Goal: Transaction & Acquisition: Book appointment/travel/reservation

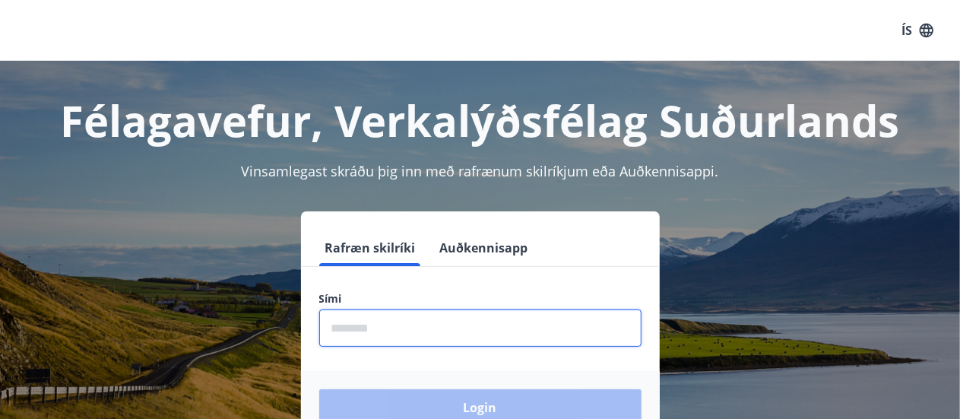
click at [452, 314] on input "phone" at bounding box center [480, 328] width 322 height 37
type input "********"
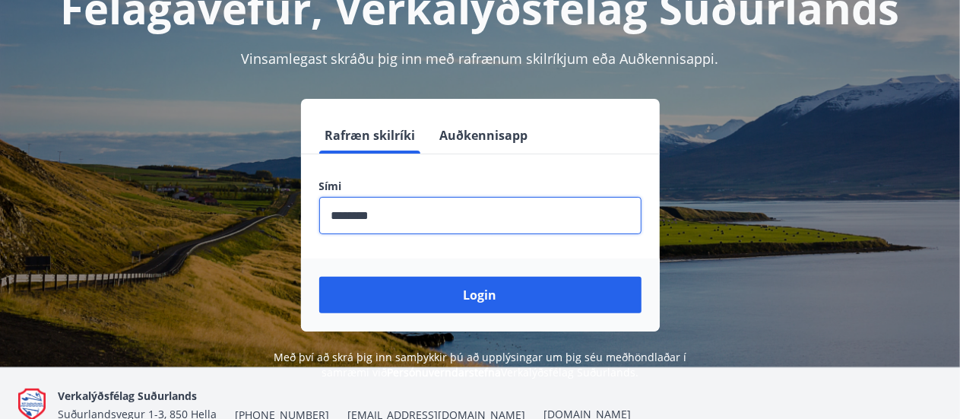
scroll to position [113, 0]
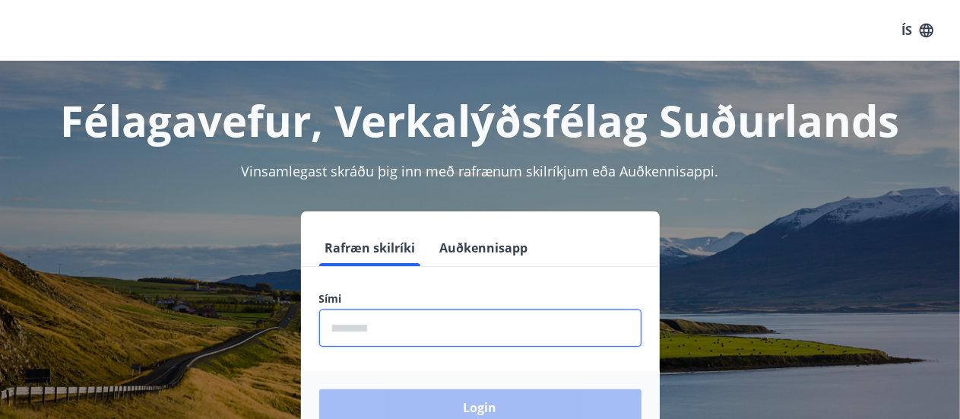
click at [452, 335] on input "phone" at bounding box center [480, 328] width 322 height 37
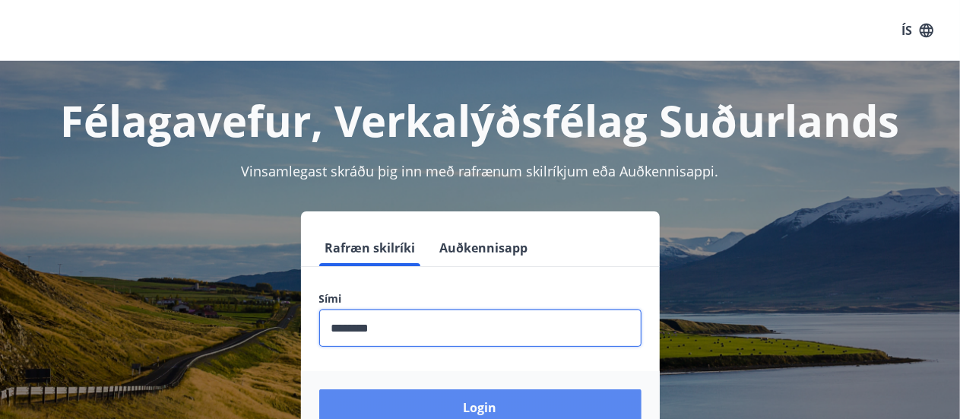
type input "********"
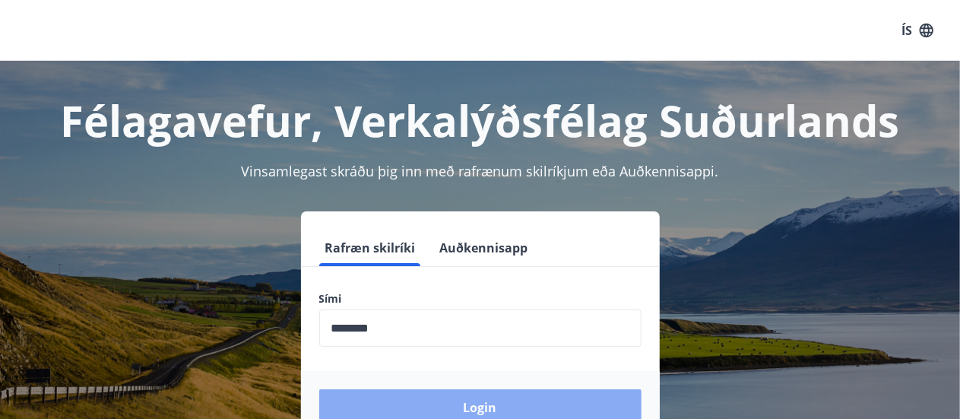
click at [481, 398] on button "Login" at bounding box center [480, 407] width 322 height 37
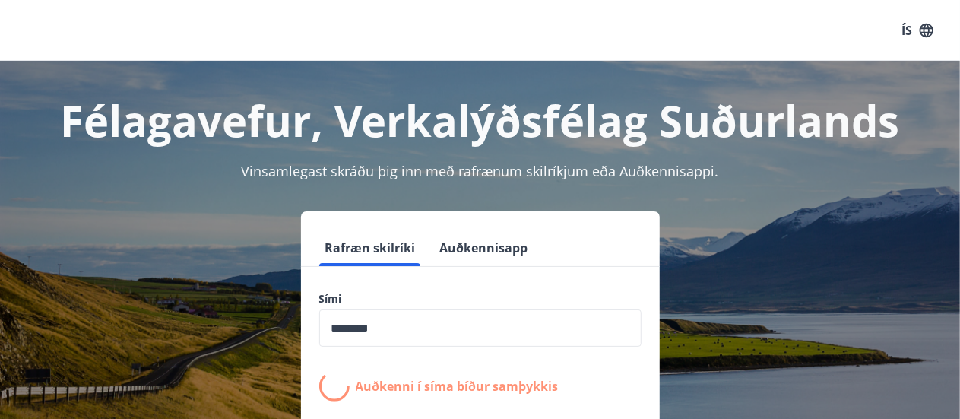
drag, startPoint x: 960, startPoint y: 186, endPoint x: 973, endPoint y: 246, distance: 61.5
click at [960, 246] on html "ÍS Félagavefur, Verkalýðsfélag Suðurlands Vinsamlegast skráðu þig inn með rafræ…" at bounding box center [480, 302] width 960 height 605
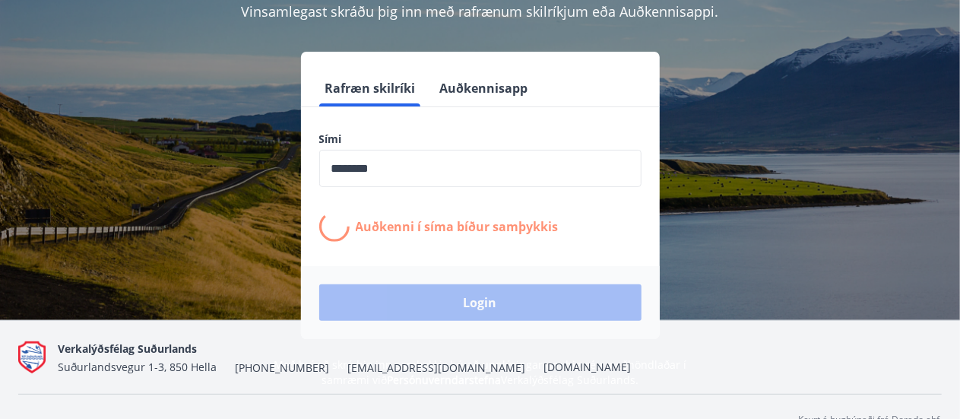
scroll to position [160, 0]
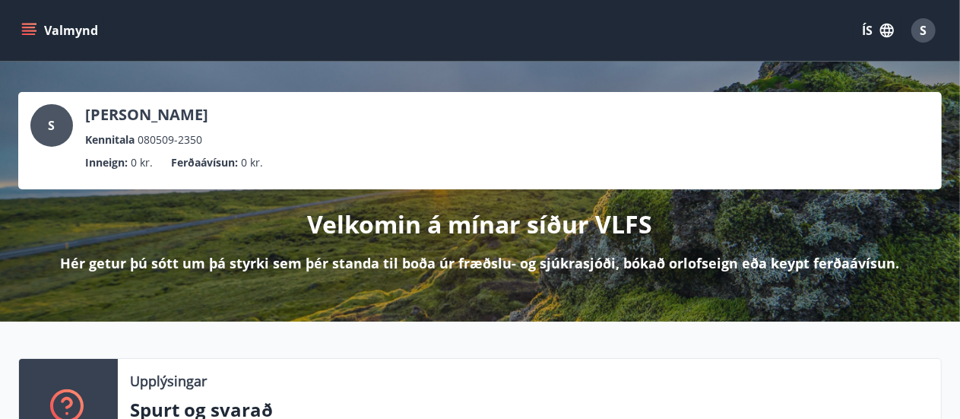
click at [31, 35] on icon "menu" at bounding box center [28, 30] width 15 height 15
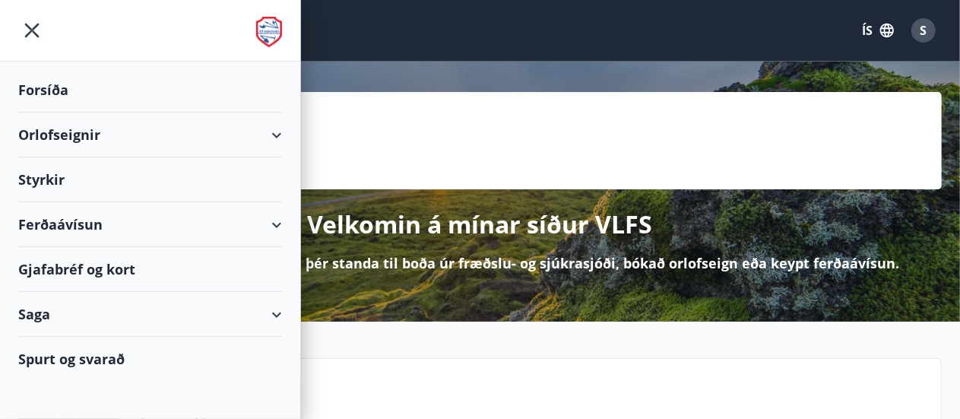
click at [81, 137] on div "Orlofseignir" at bounding box center [150, 135] width 264 height 45
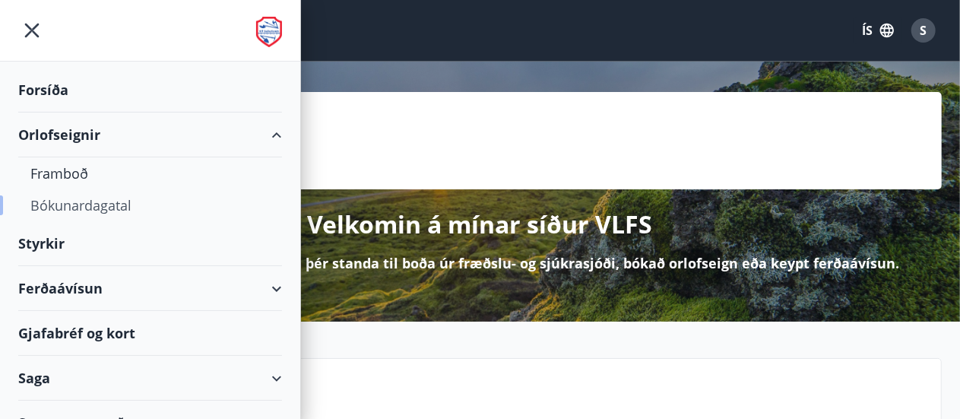
click at [77, 205] on div "Bókunardagatal" at bounding box center [150, 205] width 240 height 32
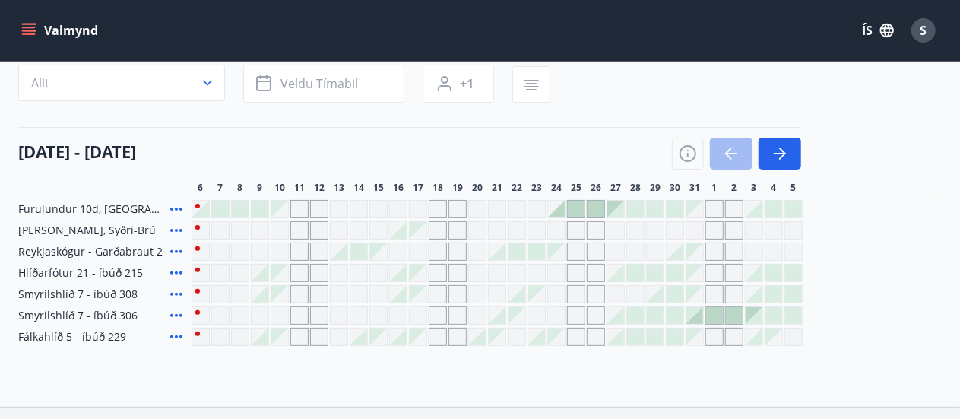
scroll to position [125, 0]
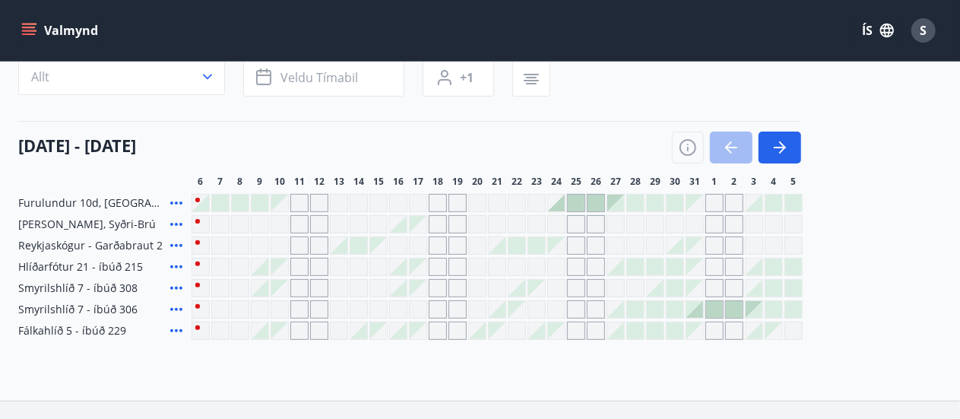
click at [175, 287] on icon at bounding box center [176, 288] width 12 height 3
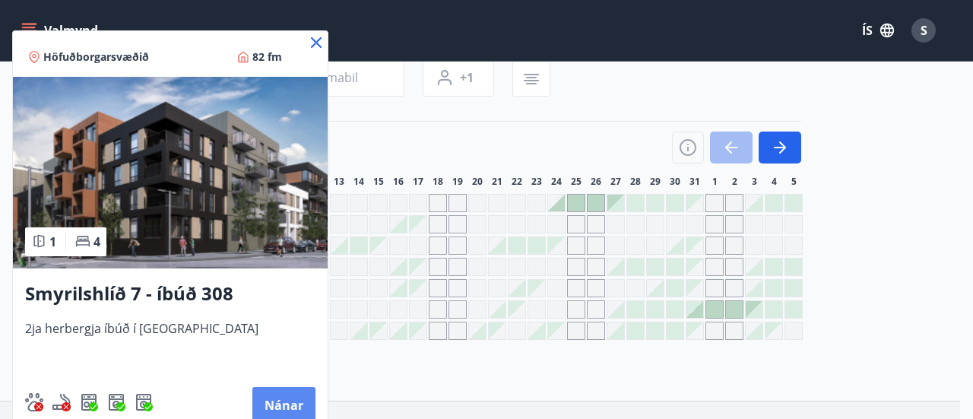
click at [289, 405] on button "Nánar" at bounding box center [283, 405] width 63 height 37
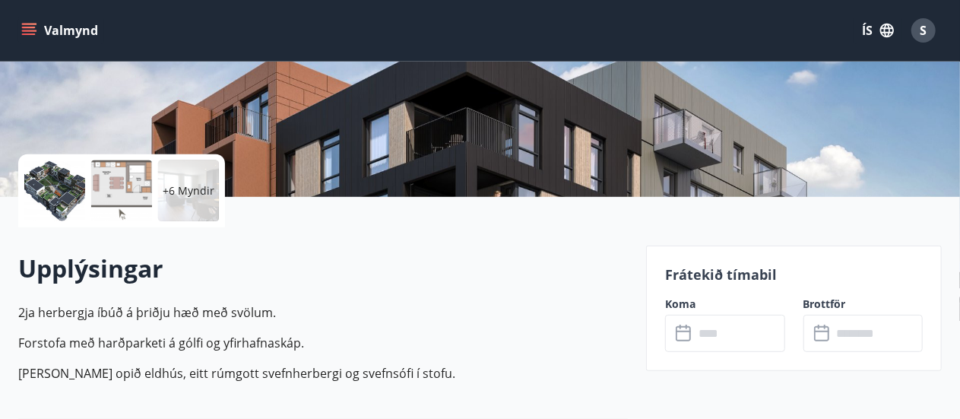
scroll to position [239, 0]
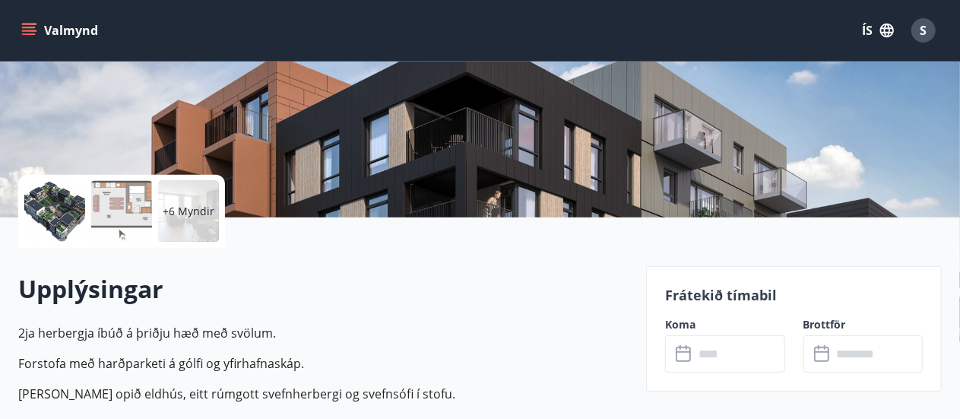
click at [922, 33] on span "S" at bounding box center [924, 30] width 7 height 17
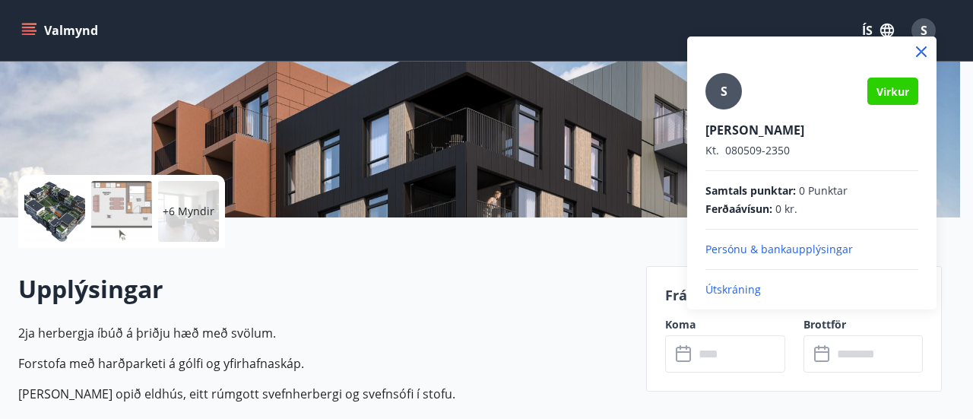
click at [922, 52] on icon at bounding box center [921, 51] width 11 height 11
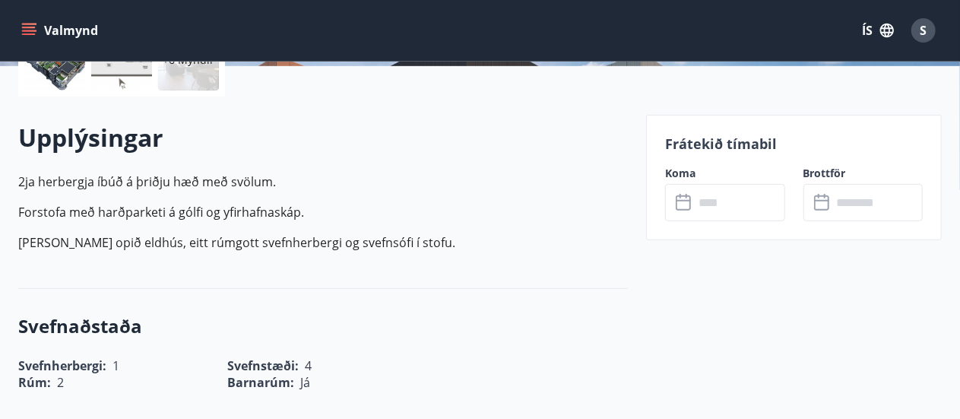
scroll to position [394, 0]
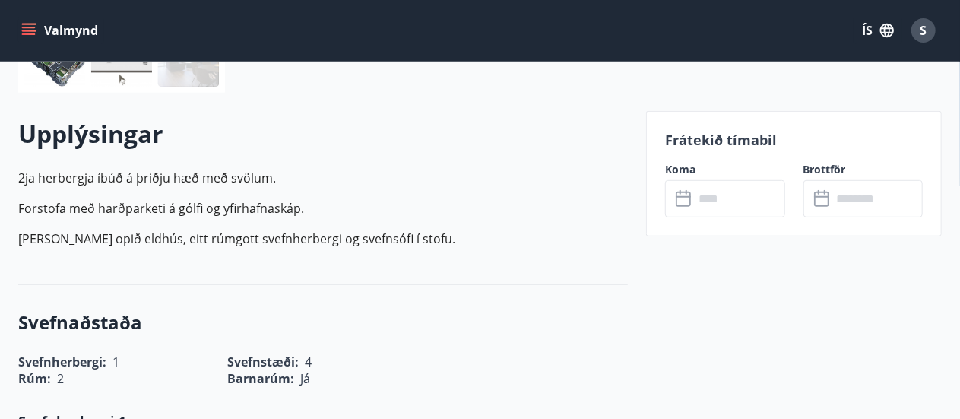
click at [727, 202] on input "text" at bounding box center [739, 198] width 91 height 37
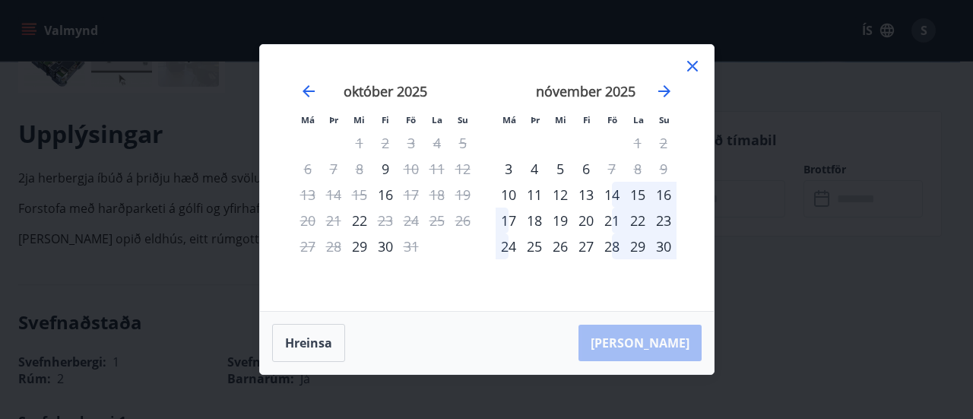
click at [692, 67] on icon at bounding box center [692, 66] width 2 height 2
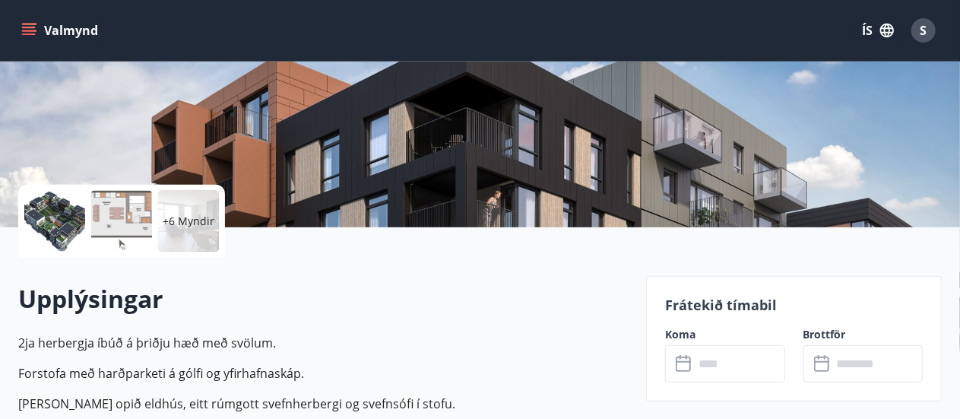
scroll to position [287, 0]
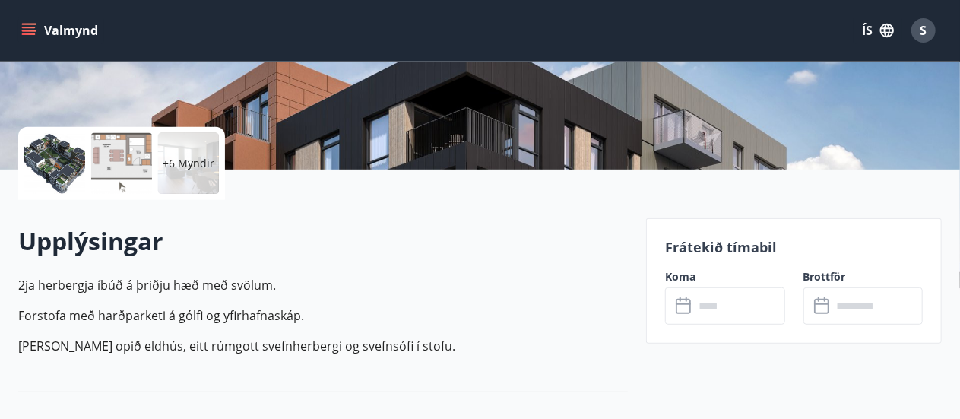
drag, startPoint x: 954, startPoint y: 89, endPoint x: 957, endPoint y: 107, distance: 18.5
click at [721, 306] on input "text" at bounding box center [739, 305] width 91 height 37
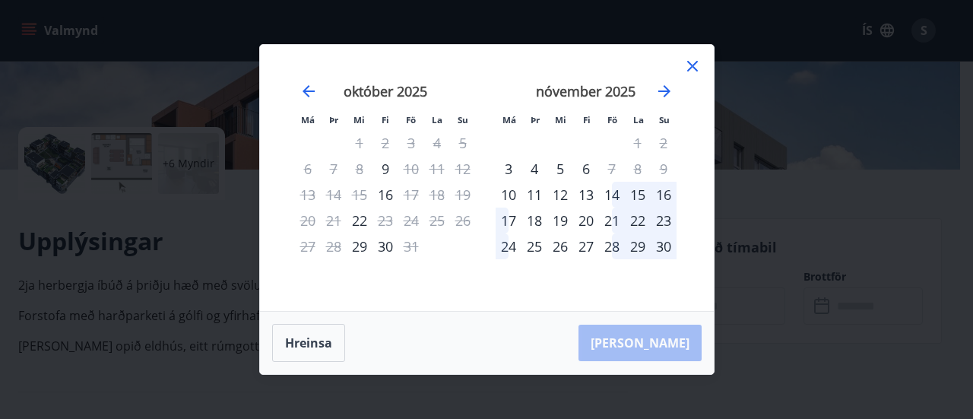
click at [695, 66] on icon at bounding box center [693, 66] width 18 height 18
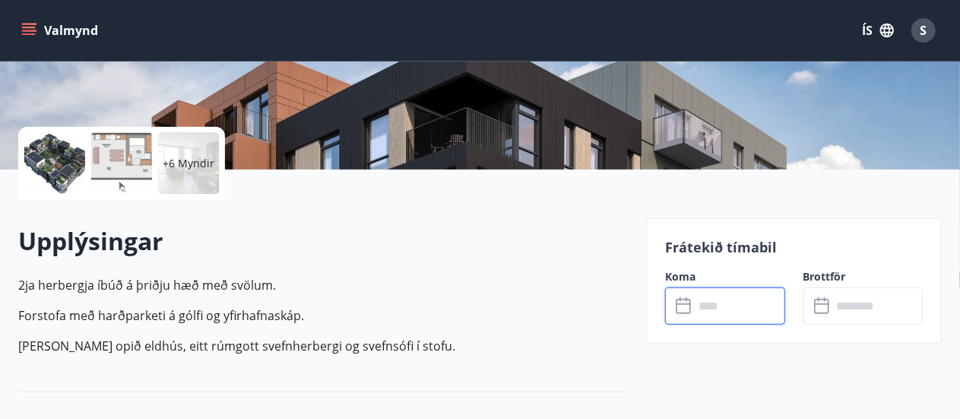
click at [27, 29] on icon "menu" at bounding box center [28, 30] width 15 height 15
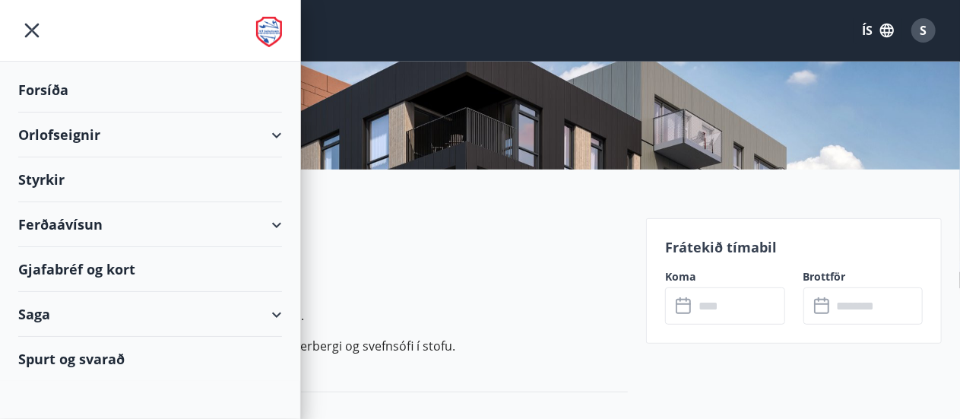
click at [281, 132] on div "Orlofseignir" at bounding box center [150, 135] width 264 height 45
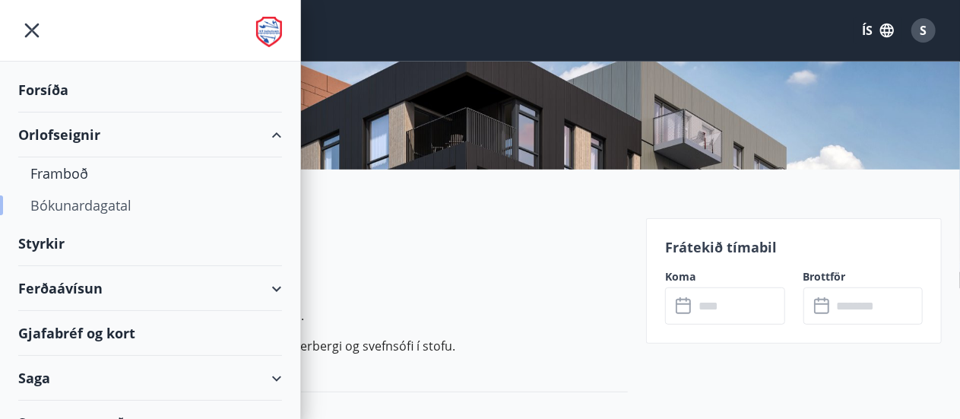
click at [68, 208] on div "Bókunardagatal" at bounding box center [150, 205] width 240 height 32
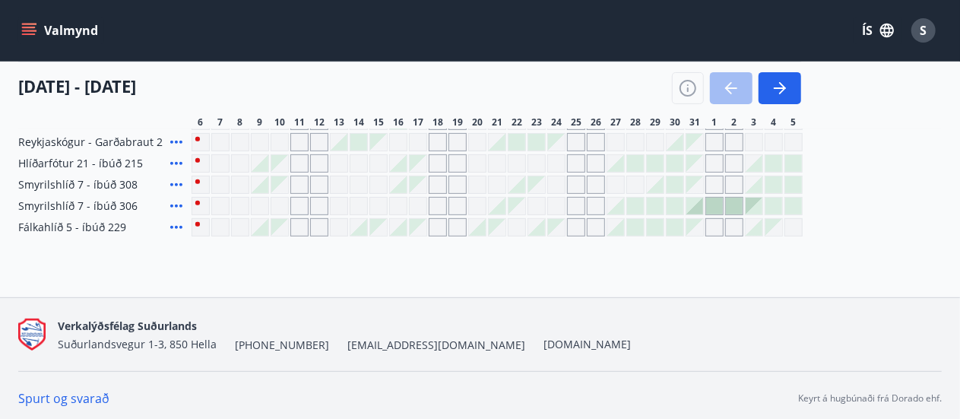
scroll to position [233, 0]
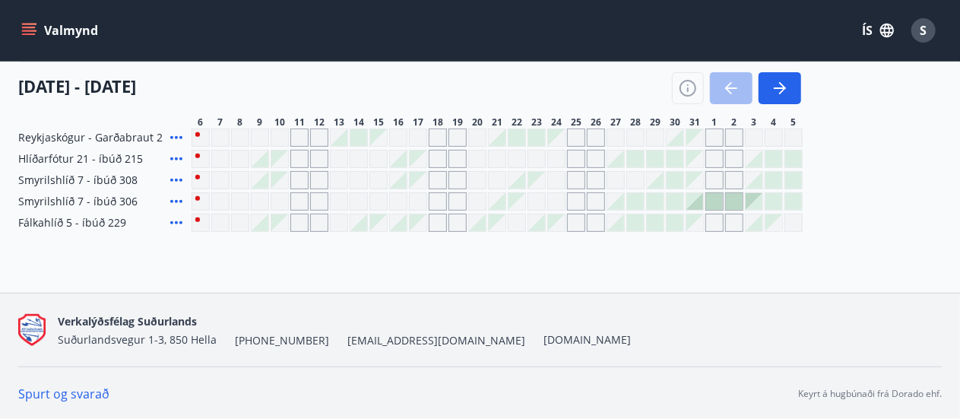
click at [698, 202] on div at bounding box center [695, 201] width 17 height 17
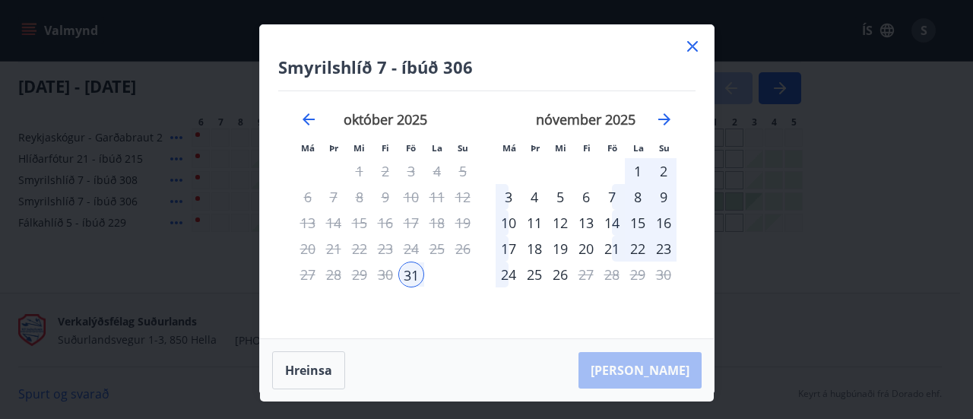
click at [687, 46] on icon at bounding box center [693, 46] width 18 height 18
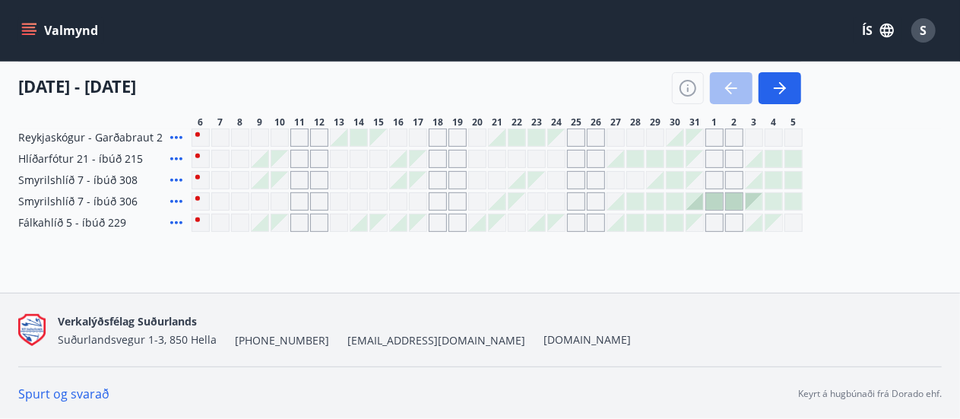
click at [176, 202] on icon at bounding box center [176, 201] width 12 height 3
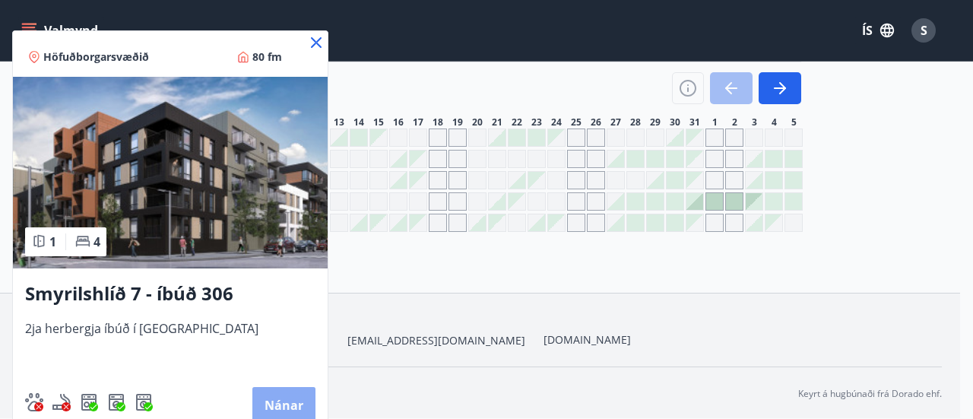
click at [279, 402] on button "Nánar" at bounding box center [283, 405] width 63 height 37
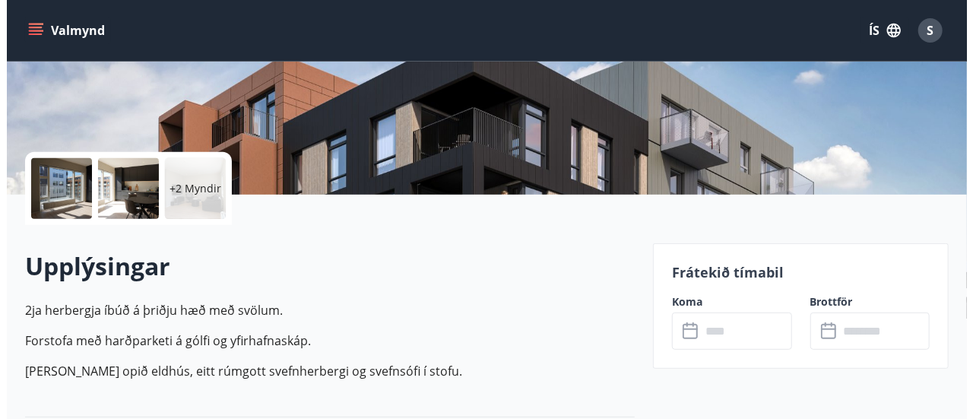
scroll to position [262, 0]
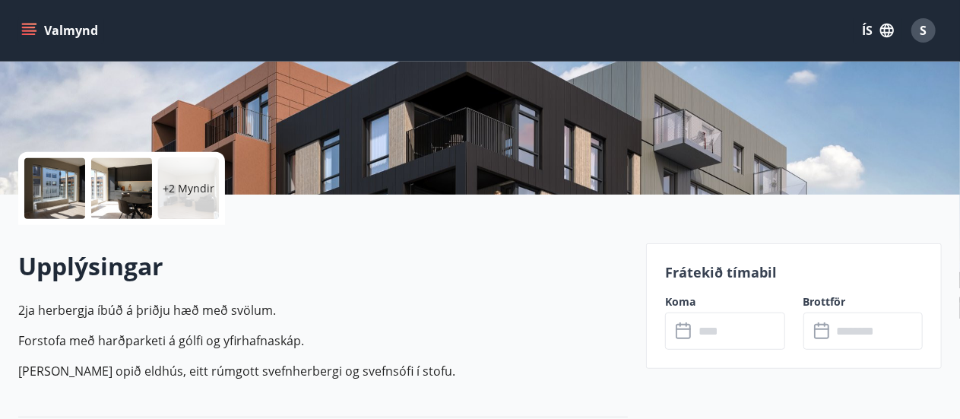
click at [53, 188] on div at bounding box center [54, 188] width 61 height 61
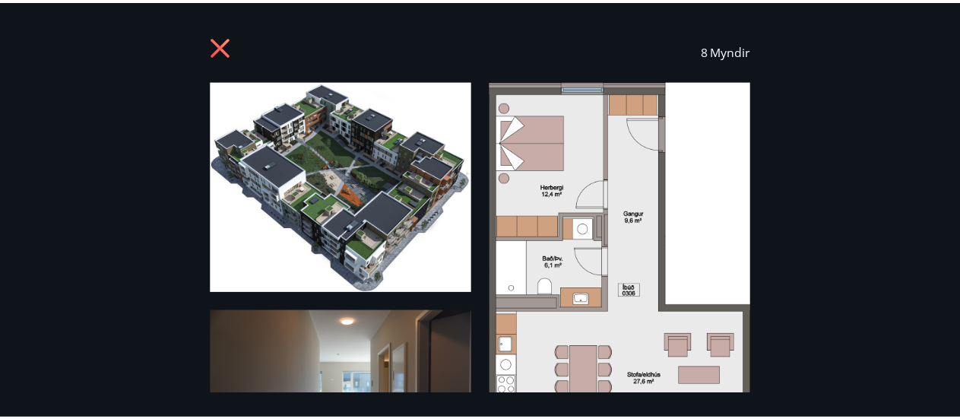
scroll to position [4, 0]
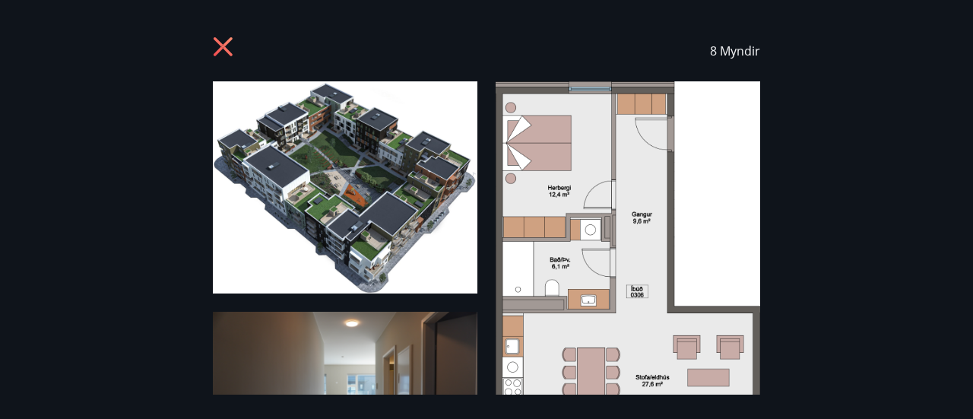
click at [224, 46] on icon at bounding box center [223, 47] width 4 height 4
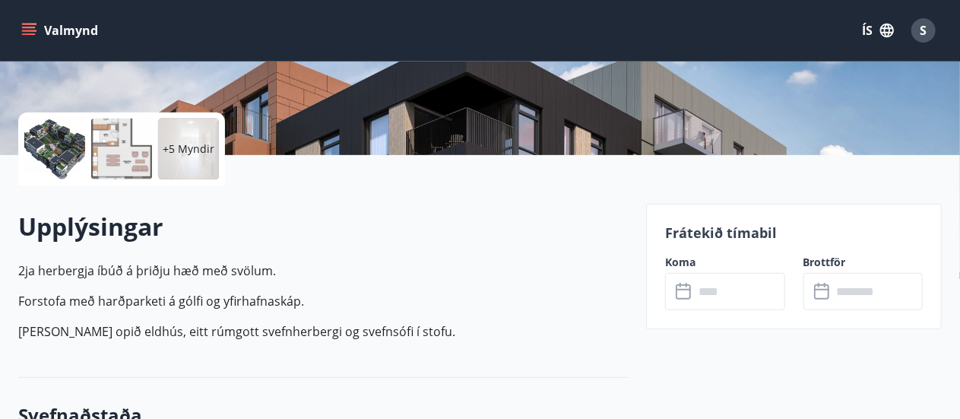
scroll to position [300, 0]
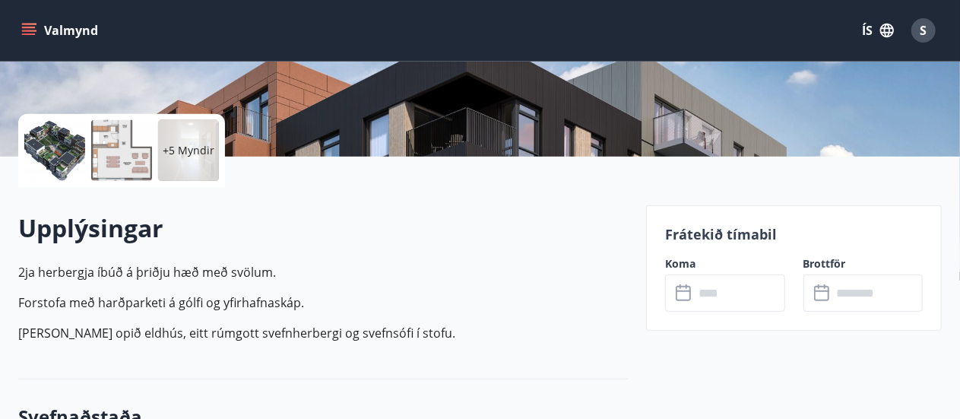
click at [692, 284] on icon at bounding box center [685, 293] width 18 height 18
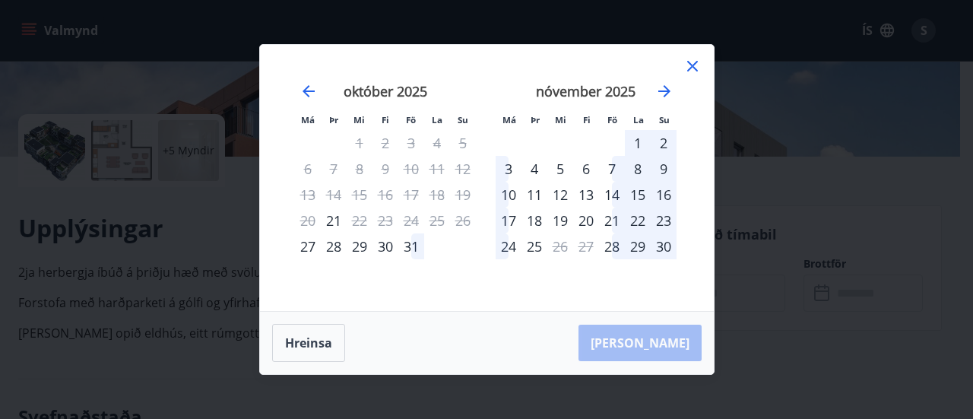
click at [416, 252] on div "31" at bounding box center [411, 246] width 26 height 26
click at [417, 247] on div "31" at bounding box center [411, 246] width 26 height 26
click at [503, 167] on div "3" at bounding box center [509, 169] width 26 height 26
click at [364, 311] on div "Má Þr Mi Fi Fö La Su Má Þr Mi Fi Fö La Su september 2025 1 2 3 4 5 6 7 8 9 10 1…" at bounding box center [487, 178] width 454 height 266
click at [410, 255] on div "31" at bounding box center [411, 246] width 26 height 26
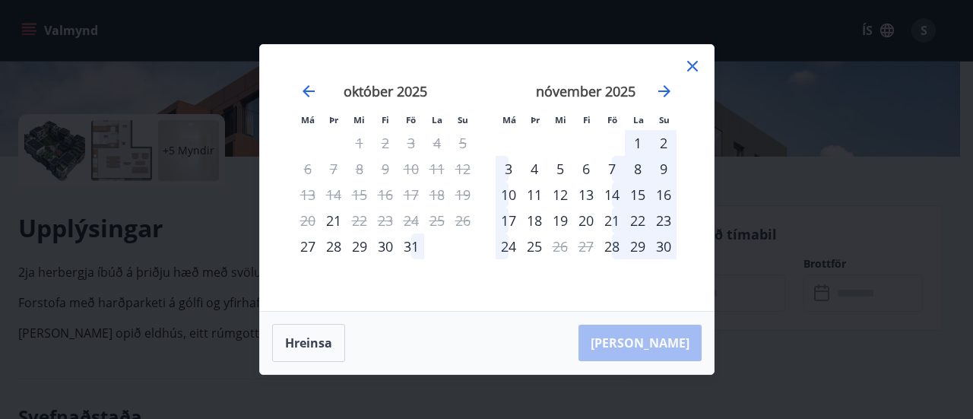
click at [421, 249] on div "31" at bounding box center [411, 246] width 26 height 26
click at [687, 72] on icon at bounding box center [693, 66] width 18 height 18
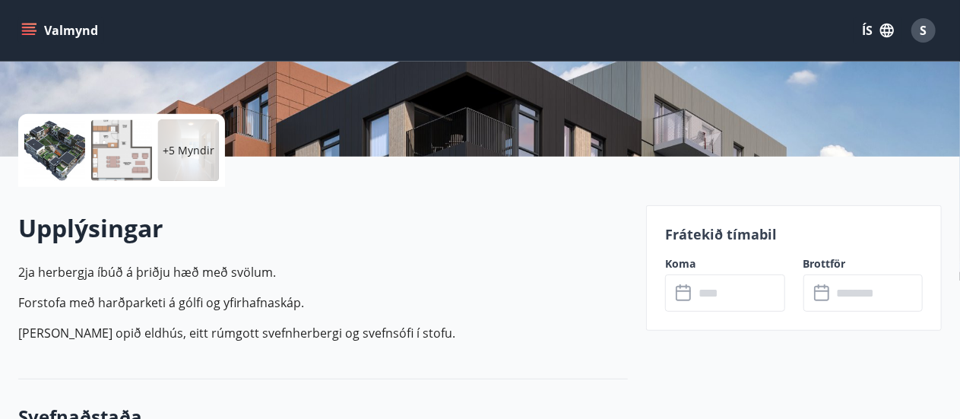
click at [27, 32] on icon "menu" at bounding box center [28, 30] width 15 height 15
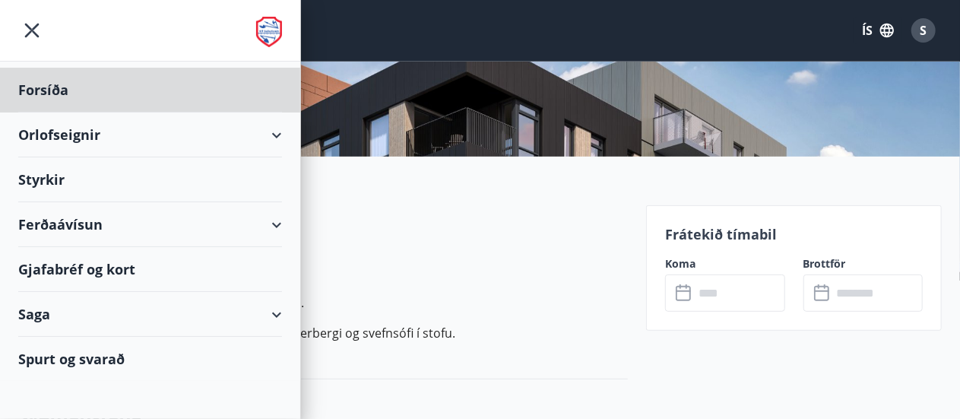
click at [275, 158] on div "Styrkir" at bounding box center [150, 179] width 264 height 45
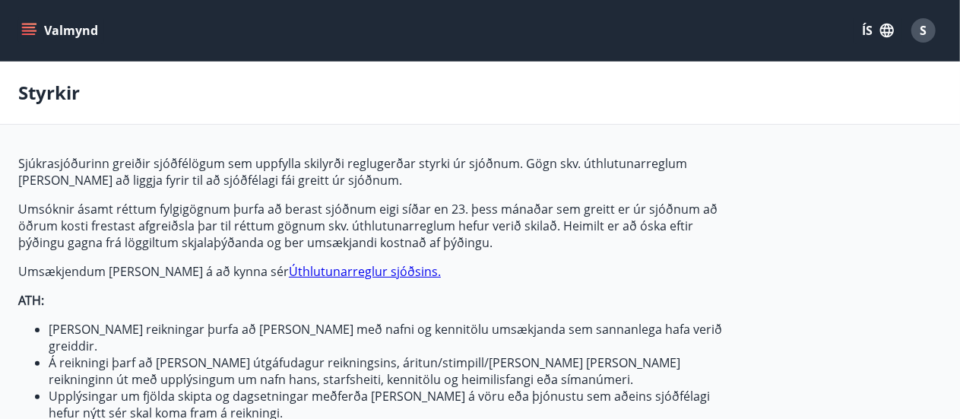
type input "***"
click at [38, 30] on button "Valmynd" at bounding box center [61, 30] width 86 height 27
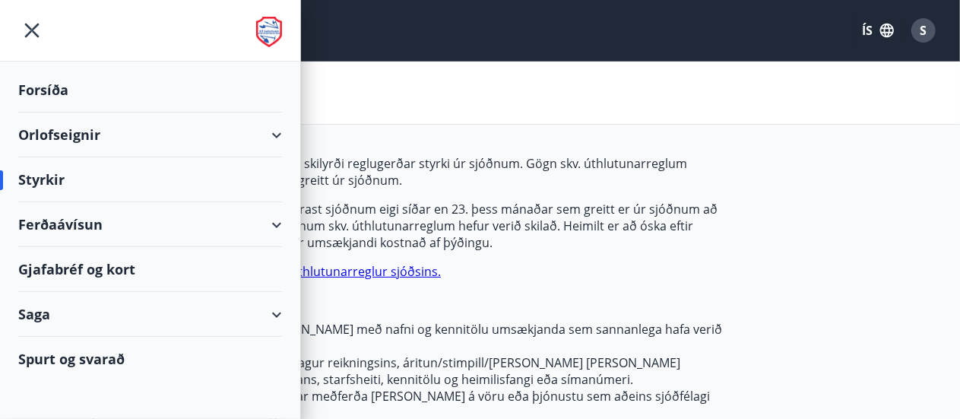
click at [278, 136] on div "Orlofseignir" at bounding box center [150, 135] width 264 height 45
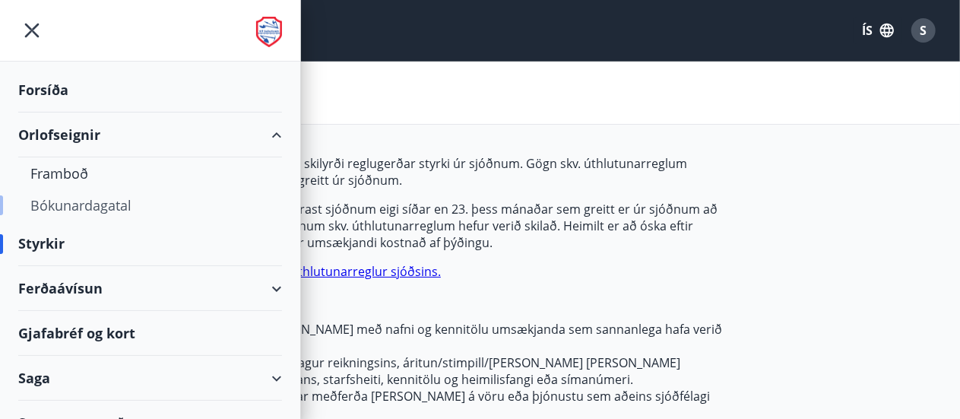
click at [73, 199] on div "Bókunardagatal" at bounding box center [150, 205] width 240 height 32
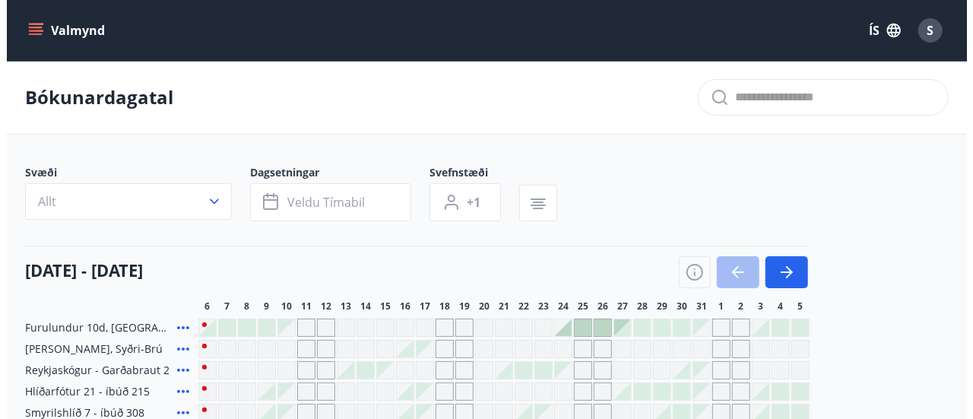
scroll to position [157, 0]
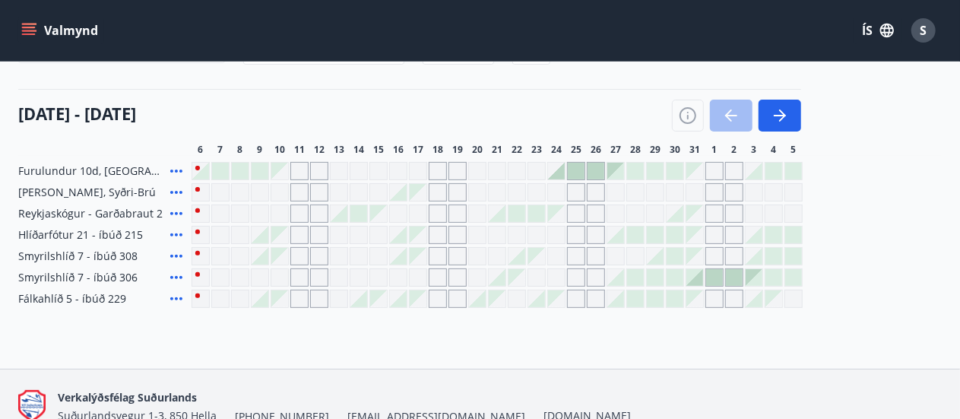
click at [698, 278] on div at bounding box center [695, 277] width 17 height 17
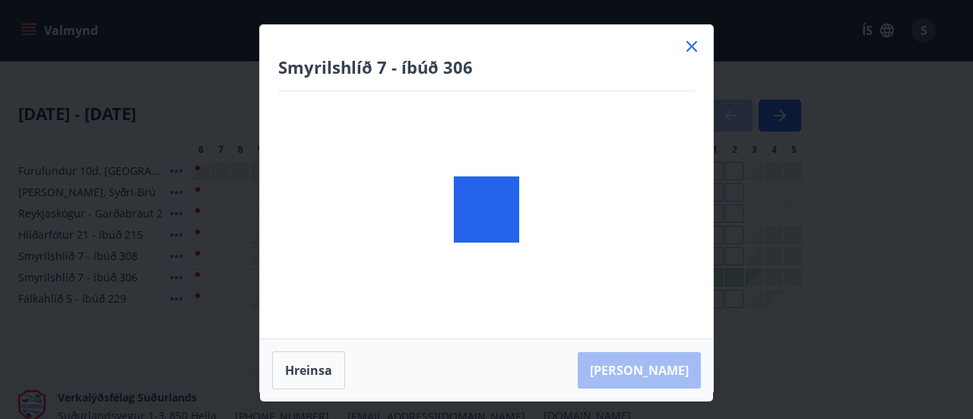
click at [748, 274] on div "Smyrilshlíð 7 - íbúð 306 Hreinsa Taka Frá" at bounding box center [486, 209] width 973 height 419
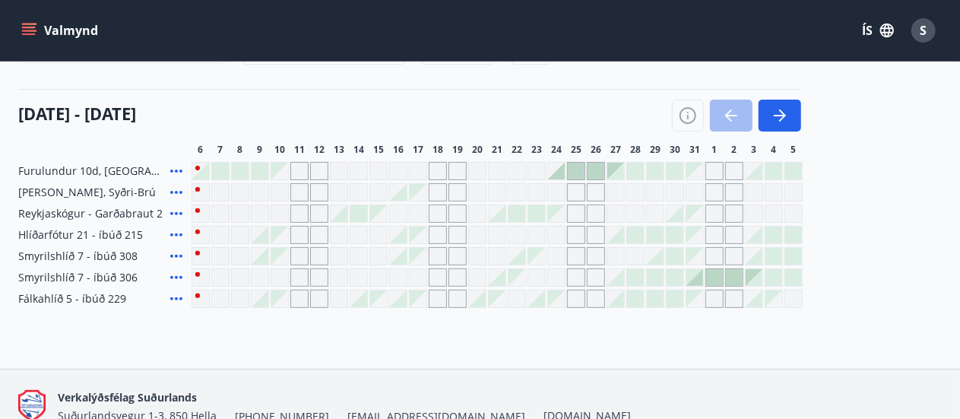
click at [697, 279] on div at bounding box center [695, 277] width 17 height 17
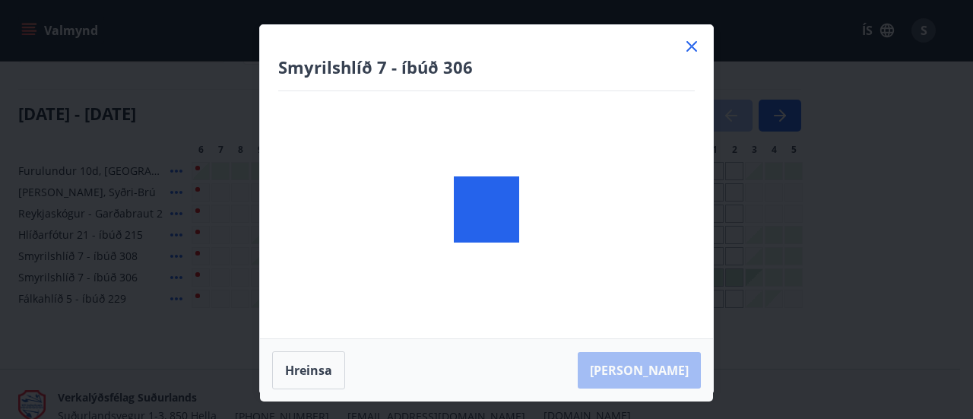
click at [697, 279] on body "Valmynd ÍS S Bókunardagatal Svæði Allt Dagsetningar Veldu tímabil Svefnstæði +1…" at bounding box center [486, 168] width 973 height 651
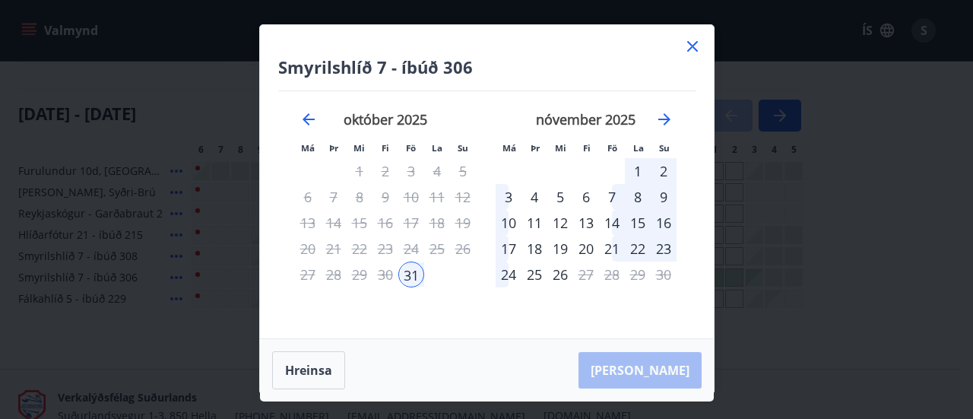
click at [503, 192] on div "3" at bounding box center [509, 197] width 26 height 26
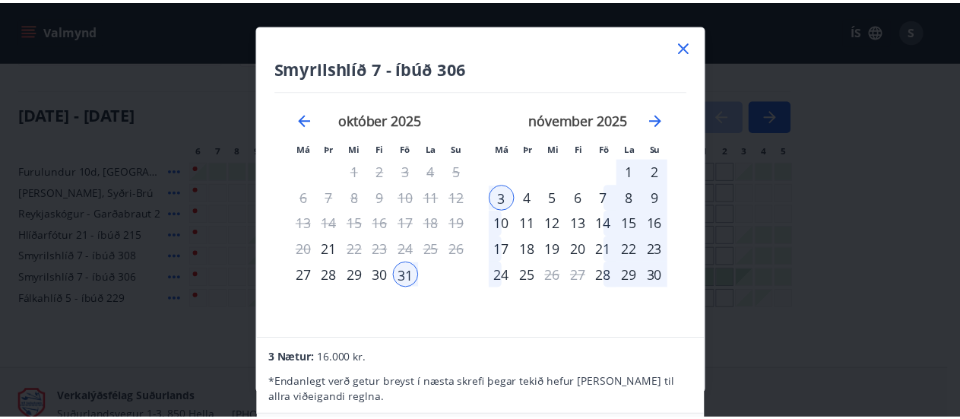
scroll to position [0, 0]
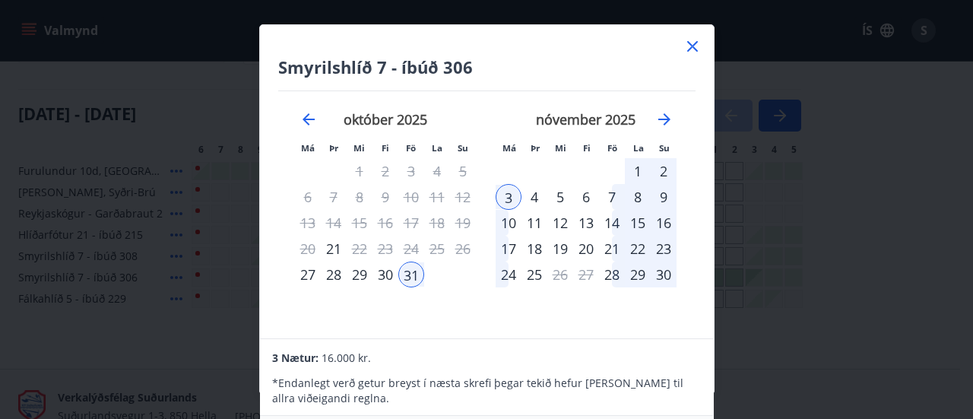
click at [534, 399] on p "* Endanlegt verð getur breyst í næsta skrefi þegar tekið hefur verið tillit til…" at bounding box center [486, 391] width 429 height 30
click at [339, 398] on p "* Endanlegt verð getur breyst í næsta skrefi þegar tekið hefur verið tillit til…" at bounding box center [486, 391] width 429 height 30
click at [691, 49] on icon at bounding box center [693, 46] width 18 height 18
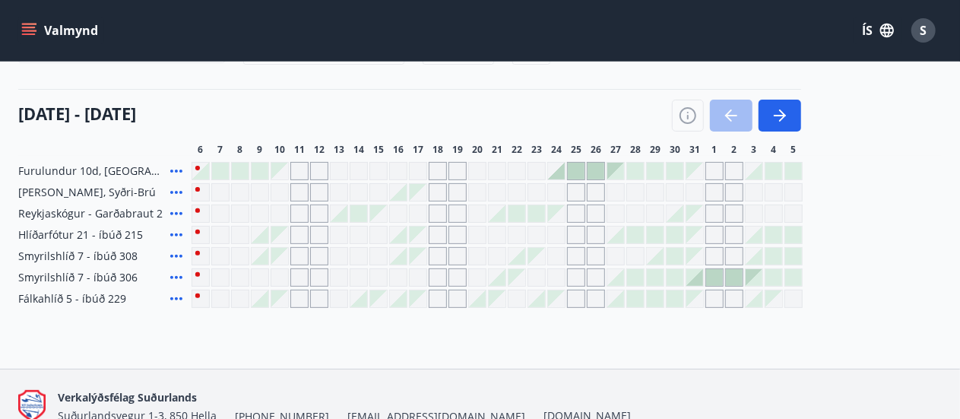
click at [700, 40] on div "Valmynd ÍS S" at bounding box center [480, 30] width 924 height 37
click at [925, 33] on span "S" at bounding box center [924, 30] width 7 height 17
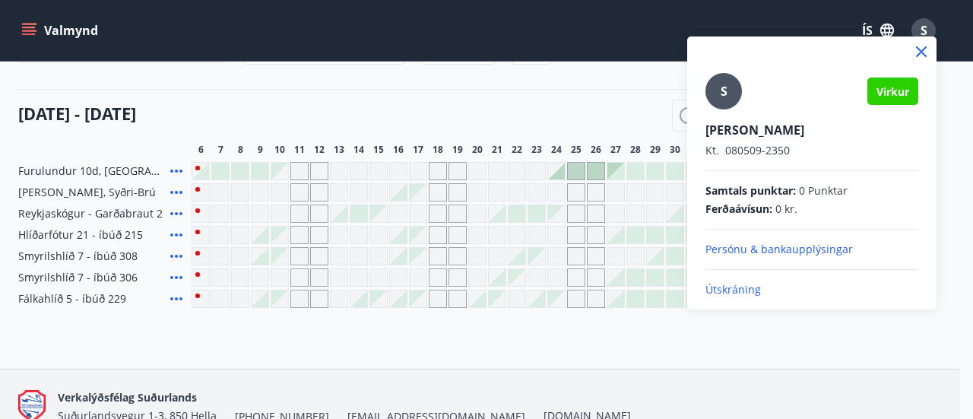
click at [628, 122] on div at bounding box center [486, 209] width 973 height 419
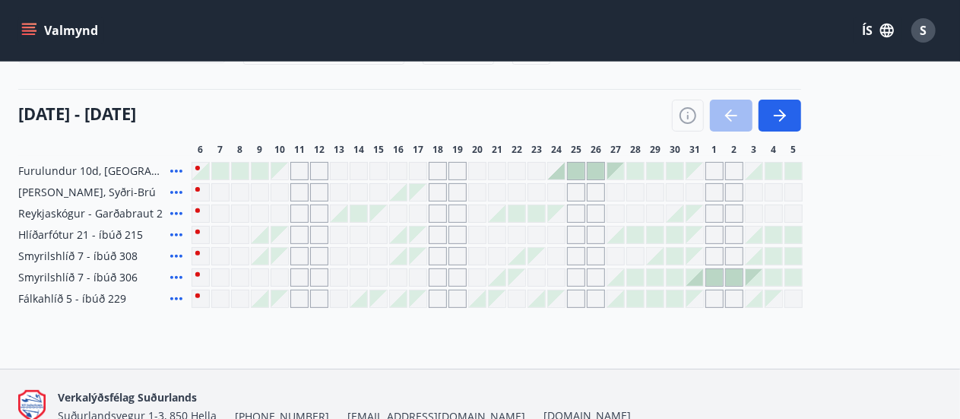
click at [25, 30] on icon "menu" at bounding box center [28, 30] width 15 height 15
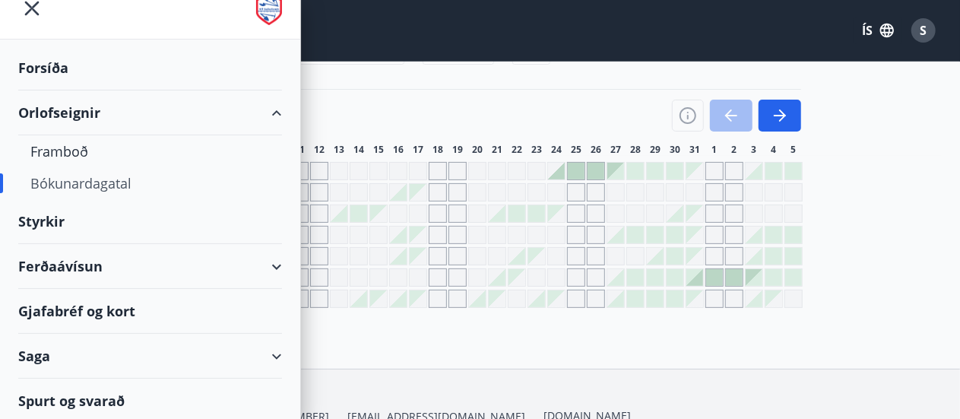
scroll to position [24, 0]
click at [266, 105] on div "Orlofseignir" at bounding box center [150, 111] width 264 height 45
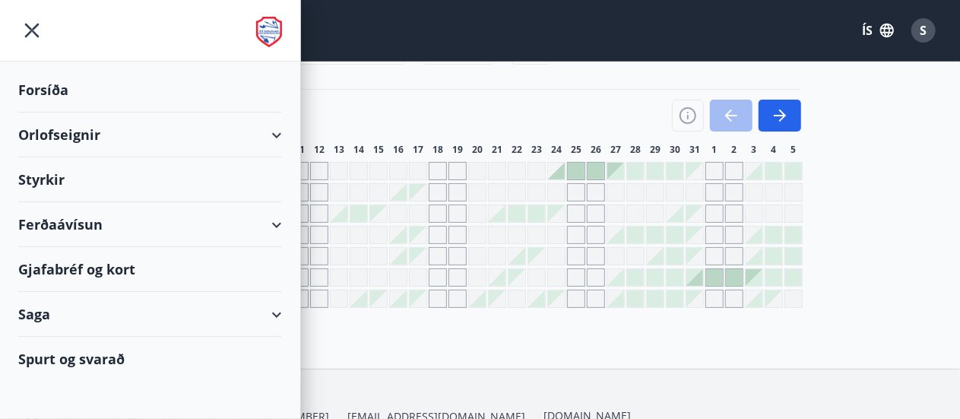
scroll to position [0, 0]
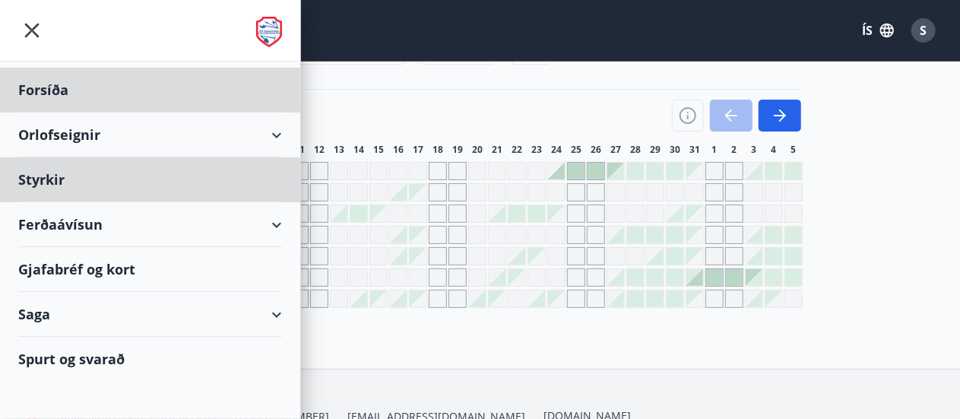
click at [266, 108] on div "Forsíða" at bounding box center [150, 90] width 264 height 45
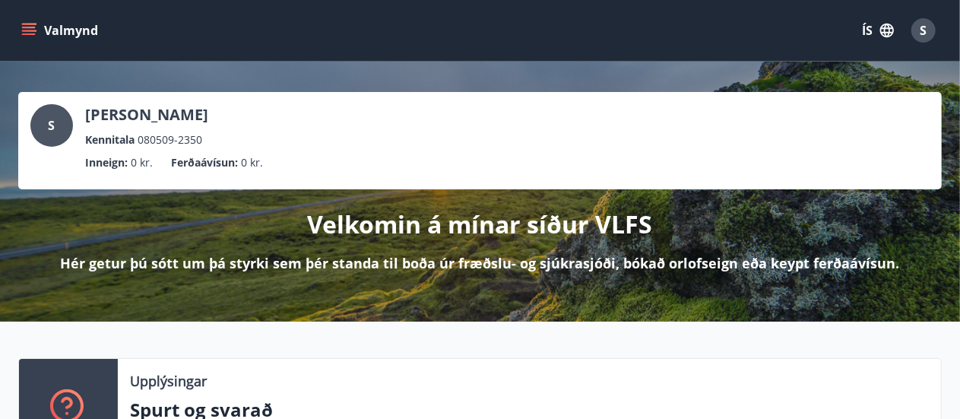
click at [33, 31] on icon "menu" at bounding box center [28, 30] width 15 height 15
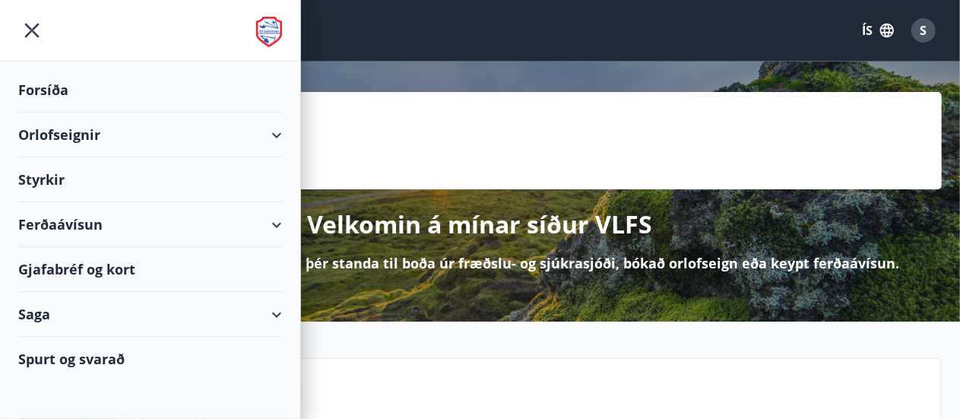
click at [272, 135] on div "Orlofseignir" at bounding box center [150, 135] width 264 height 45
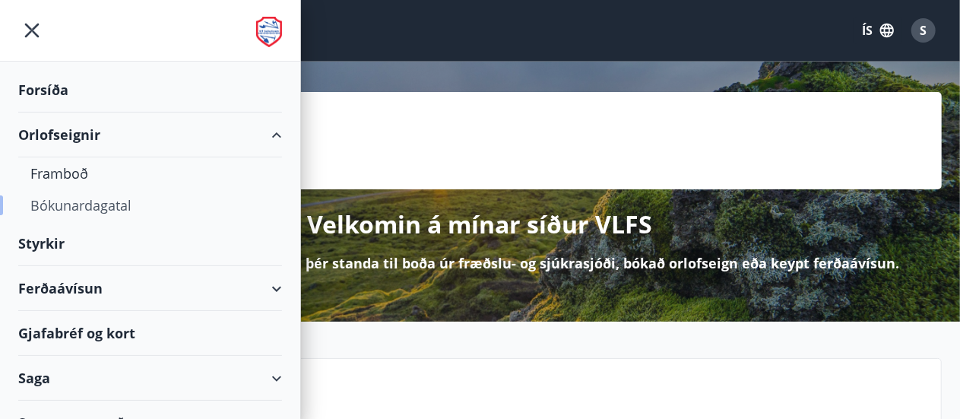
click at [112, 209] on div "Bókunardagatal" at bounding box center [150, 205] width 240 height 32
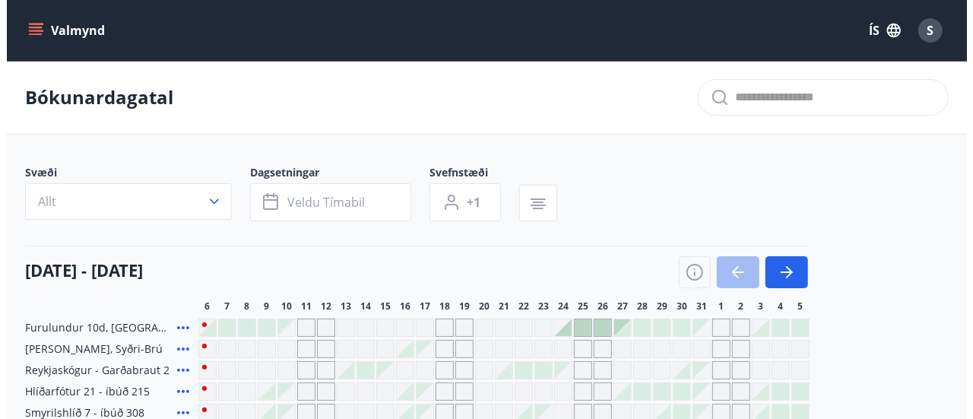
scroll to position [165, 0]
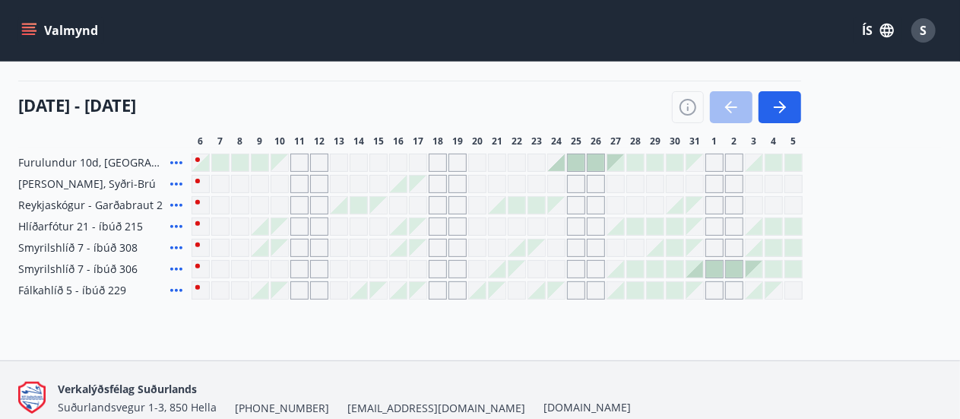
click at [699, 270] on div at bounding box center [695, 269] width 17 height 17
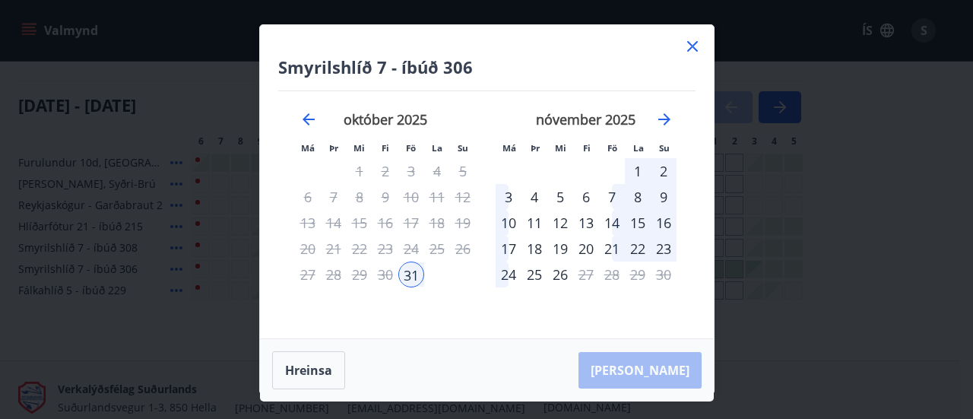
click at [506, 198] on div "3" at bounding box center [509, 197] width 26 height 26
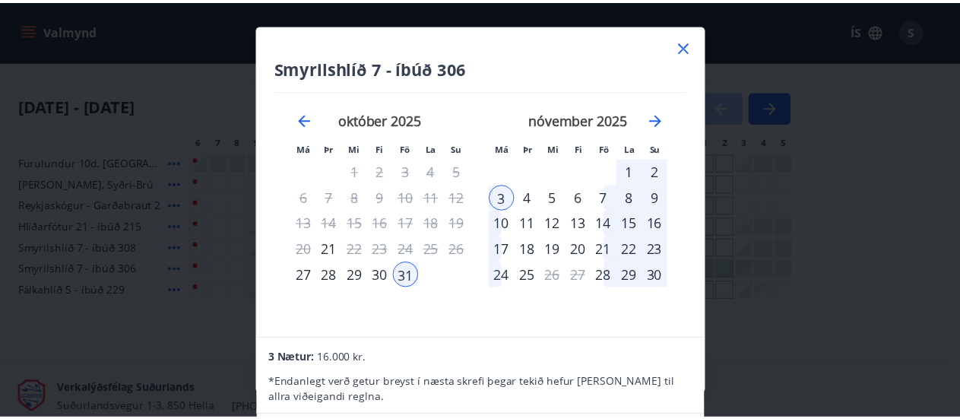
scroll to position [0, 0]
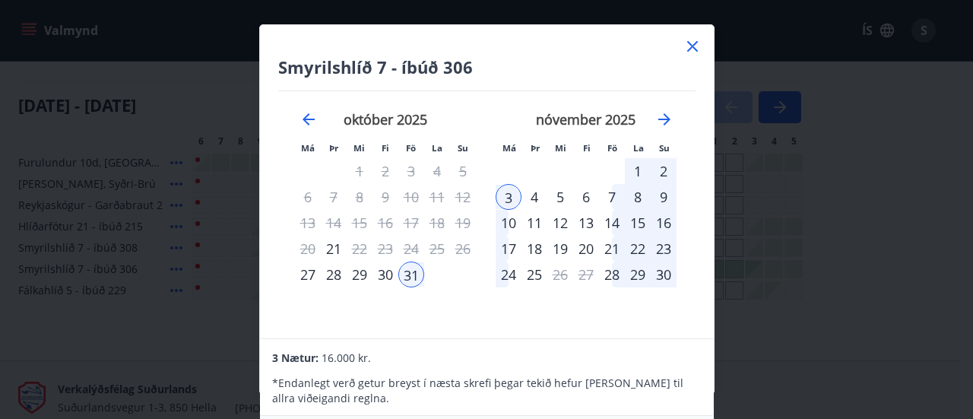
drag, startPoint x: 591, startPoint y: 37, endPoint x: 593, endPoint y: 8, distance: 29.0
click at [593, 8] on div "Smyrilshlíð 7 - íbúð 306 Má Þr Mi Fi Fö La Su Má Þr Mi Fi Fö La Su september 20…" at bounding box center [486, 209] width 973 height 419
drag, startPoint x: 593, startPoint y: 9, endPoint x: 602, endPoint y: 161, distance: 152.4
click at [595, 37] on div "Smyrilshlíð 7 - íbúð 306 Má Þr Mi Fi Fö La Su Má Þr Mi Fi Fö La Su september 20…" at bounding box center [486, 209] width 973 height 419
click at [595, 0] on html "Valmynd ÍS S Bókunardagatal Svæði Allt Dagsetningar Veldu tímabil Svefnstæði +1…" at bounding box center [486, 160] width 973 height 651
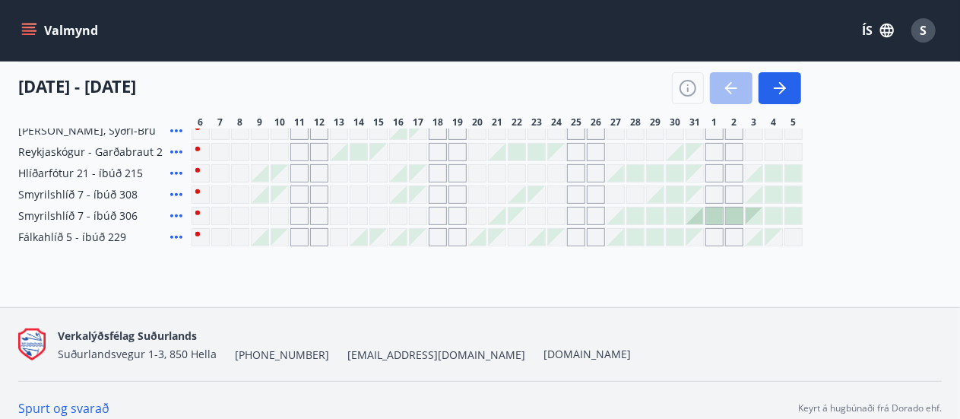
scroll to position [233, 0]
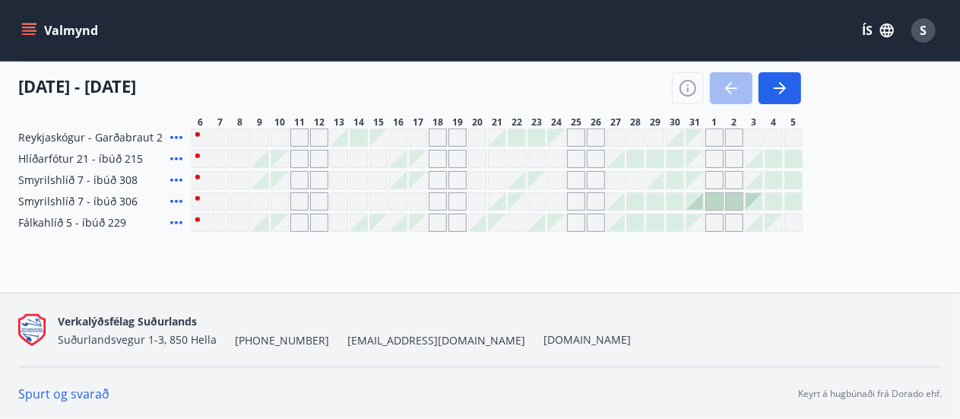
click at [698, 203] on div at bounding box center [695, 201] width 17 height 17
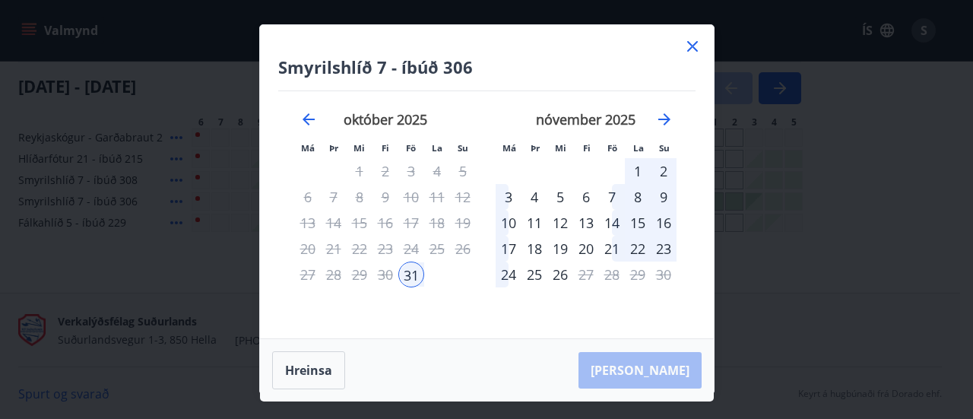
click at [660, 171] on div "2" at bounding box center [664, 171] width 26 height 26
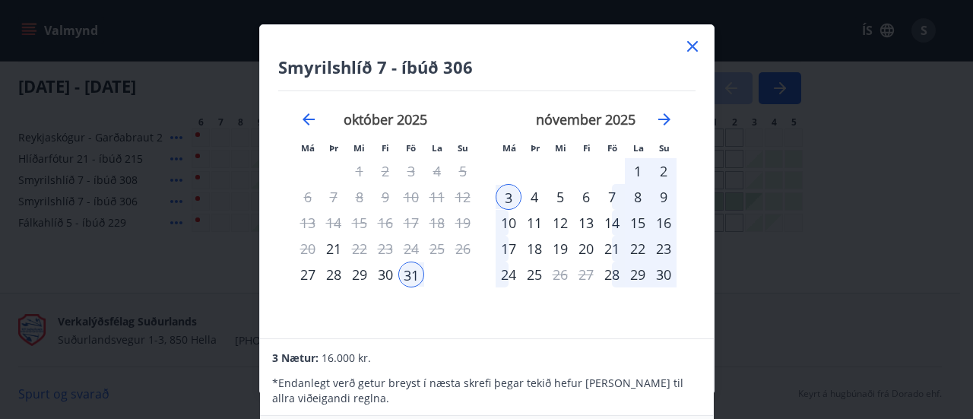
click at [712, 395] on div "3 Nætur: 16.000 kr. * Endanlegt verð getur breyst í næsta skrefi þegar tekið he…" at bounding box center [486, 377] width 453 height 77
drag, startPoint x: 712, startPoint y: 395, endPoint x: 660, endPoint y: 398, distance: 51.8
click at [660, 398] on div "3 Nætur: 16.000 kr. * Endanlegt verð getur breyst í næsta skrefi þegar tekið he…" at bounding box center [486, 377] width 453 height 77
click at [660, 398] on p "* Endanlegt verð getur breyst í næsta skrefi þegar tekið hefur verið tillit til…" at bounding box center [486, 391] width 429 height 30
click at [698, 41] on icon at bounding box center [693, 46] width 18 height 18
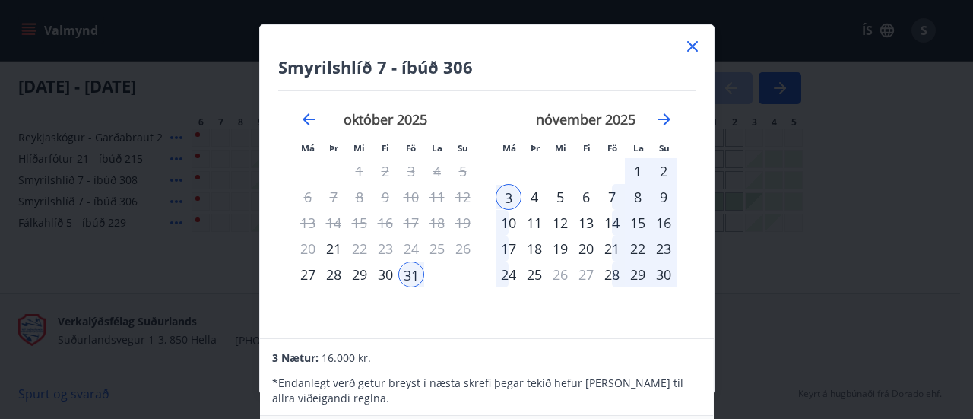
click at [692, 49] on div "Valmynd ÍS S" at bounding box center [480, 30] width 960 height 61
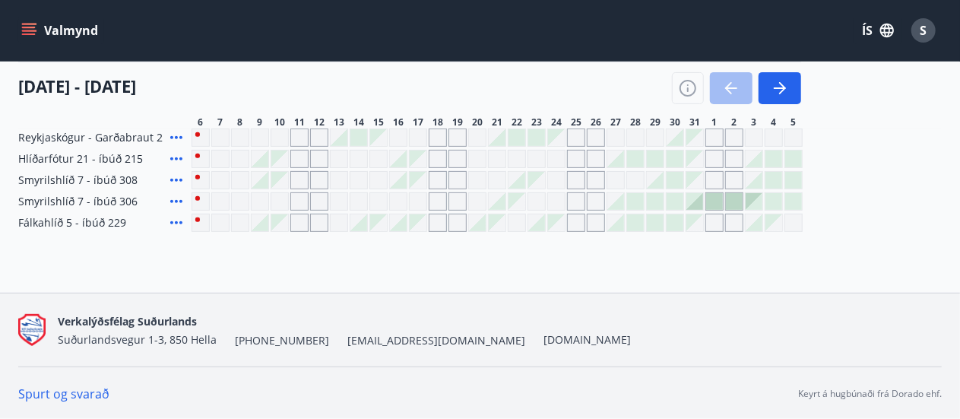
click at [170, 202] on icon at bounding box center [176, 201] width 18 height 18
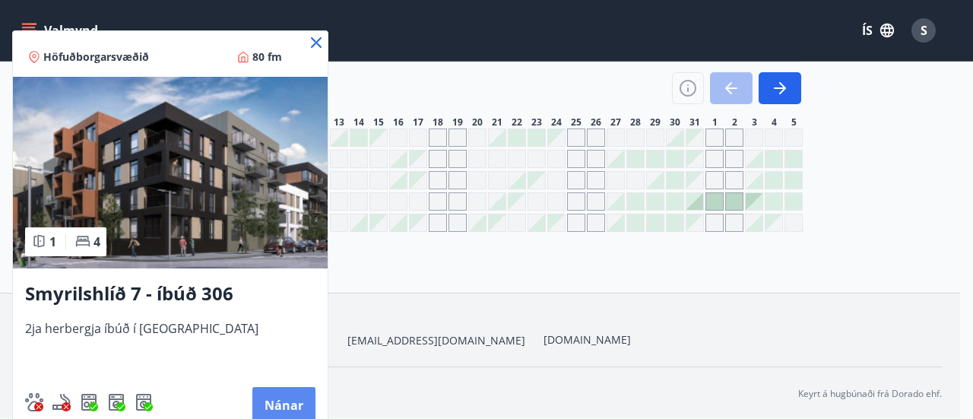
click at [268, 391] on button "Nánar" at bounding box center [283, 405] width 63 height 37
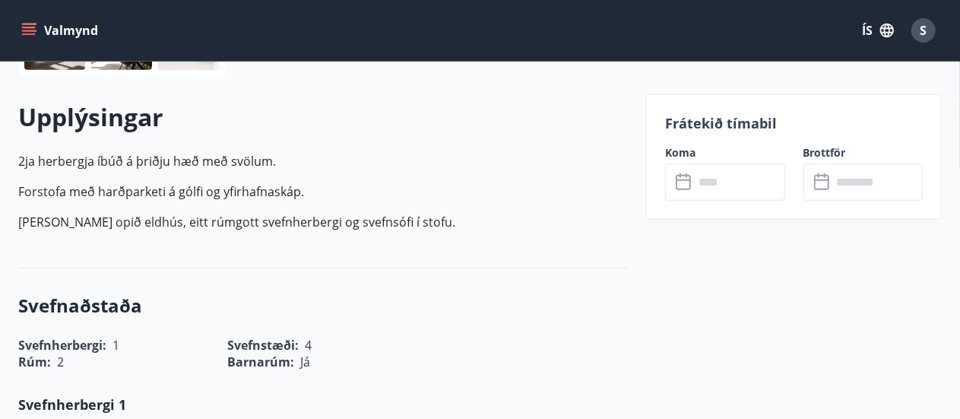
scroll to position [410, 0]
click at [695, 186] on input "text" at bounding box center [739, 182] width 91 height 37
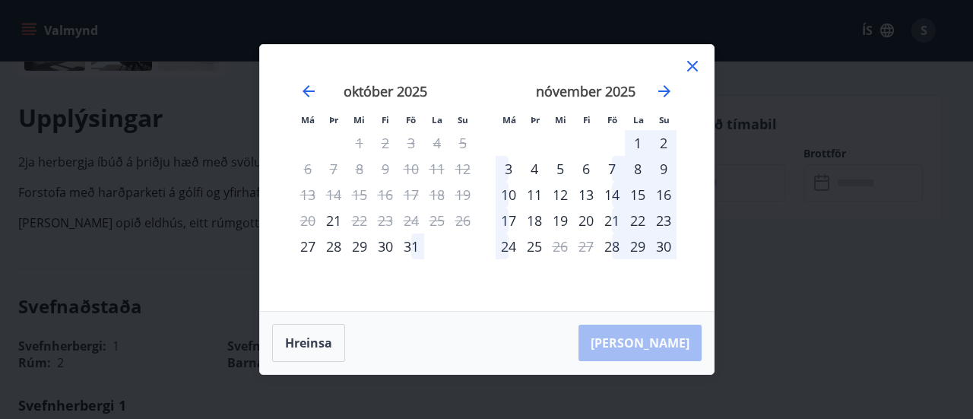
click at [418, 251] on div "31" at bounding box center [411, 246] width 26 height 26
click at [503, 170] on div "3" at bounding box center [509, 169] width 26 height 26
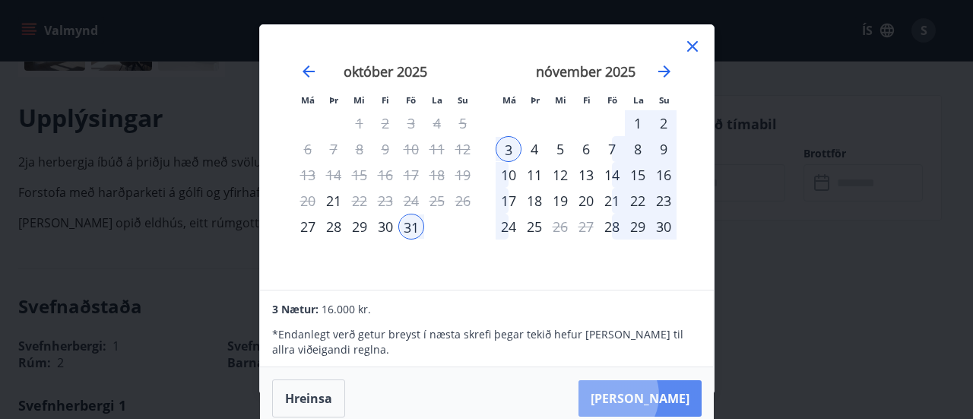
click at [657, 395] on button "Taka Frá" at bounding box center [640, 398] width 123 height 37
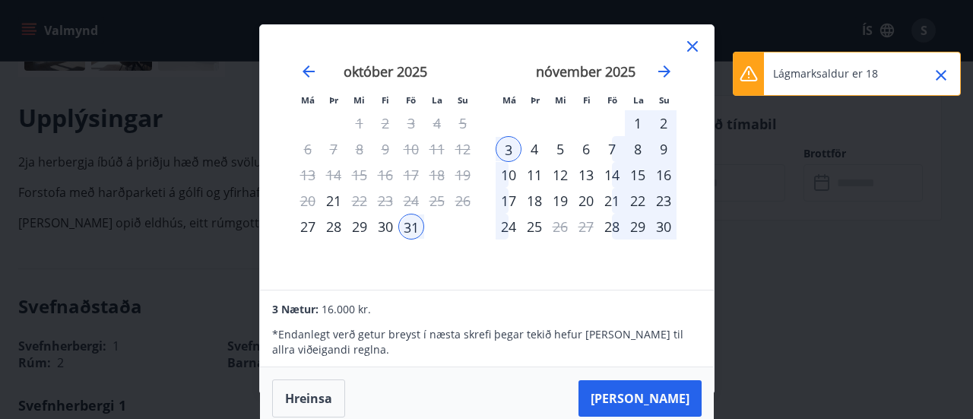
click at [938, 76] on icon "Close" at bounding box center [941, 75] width 18 height 18
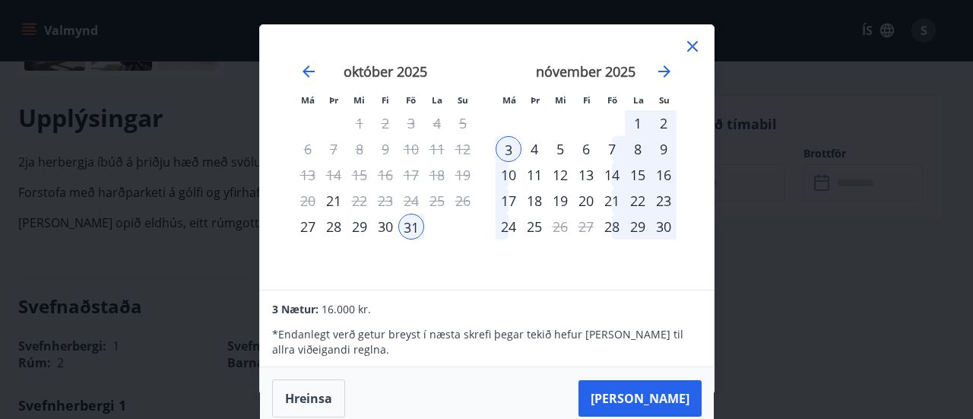
click at [694, 51] on icon at bounding box center [693, 46] width 18 height 18
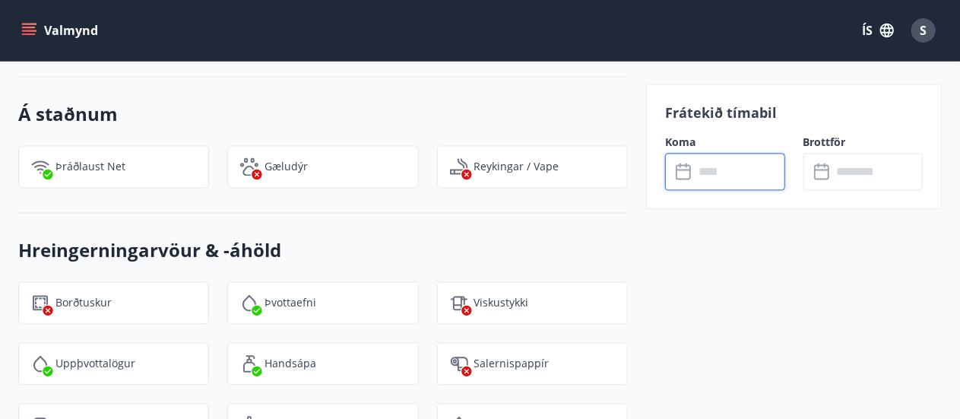
scroll to position [1545, 0]
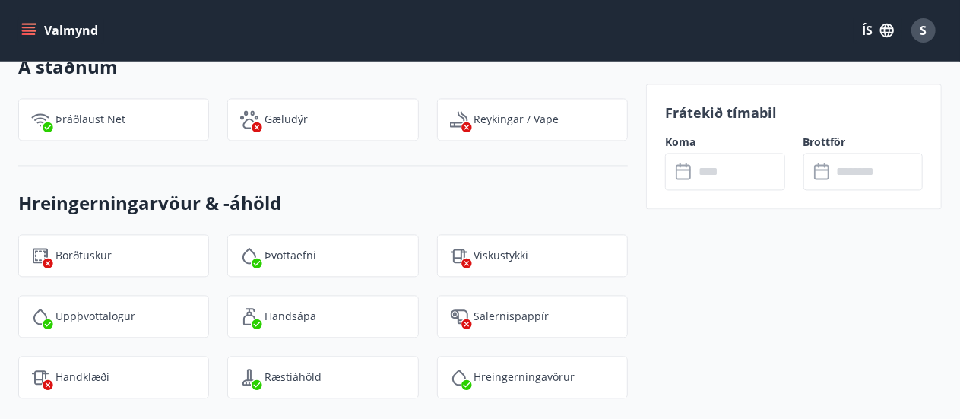
click at [37, 33] on button "Valmynd" at bounding box center [61, 30] width 86 height 27
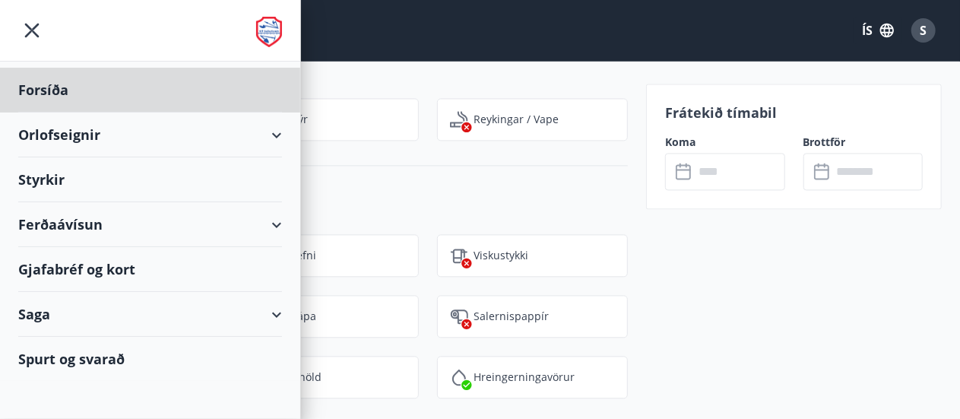
click at [43, 177] on div "Styrkir" at bounding box center [150, 179] width 264 height 45
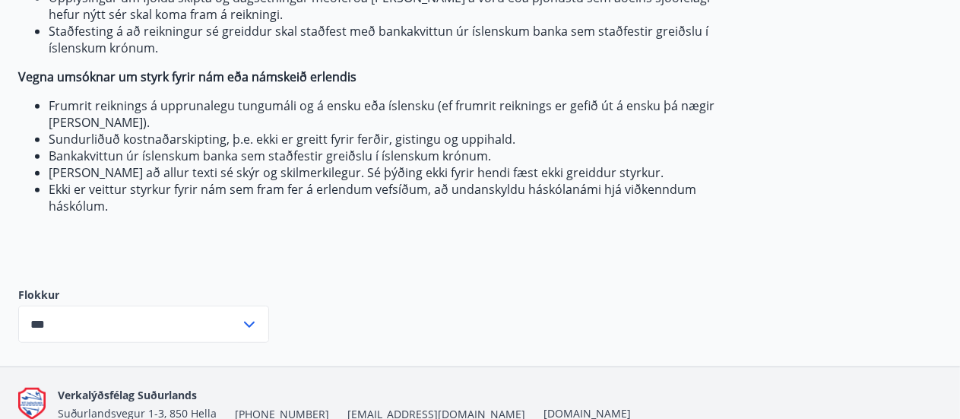
scroll to position [456, 0]
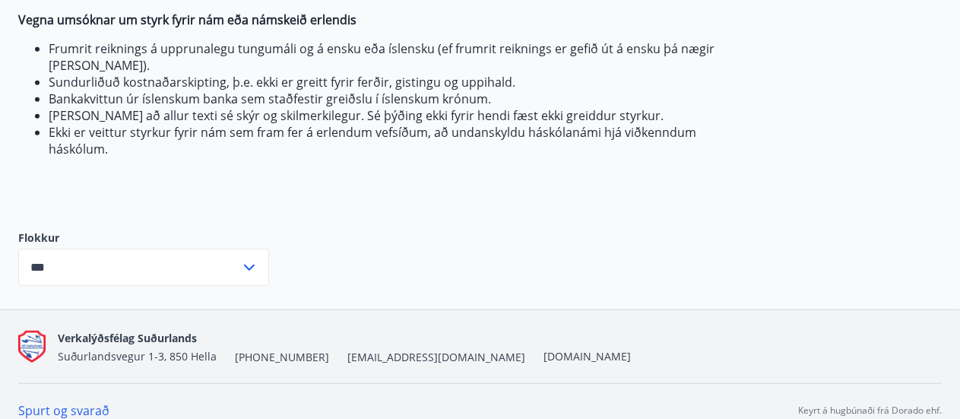
click at [250, 259] on icon at bounding box center [249, 268] width 18 height 18
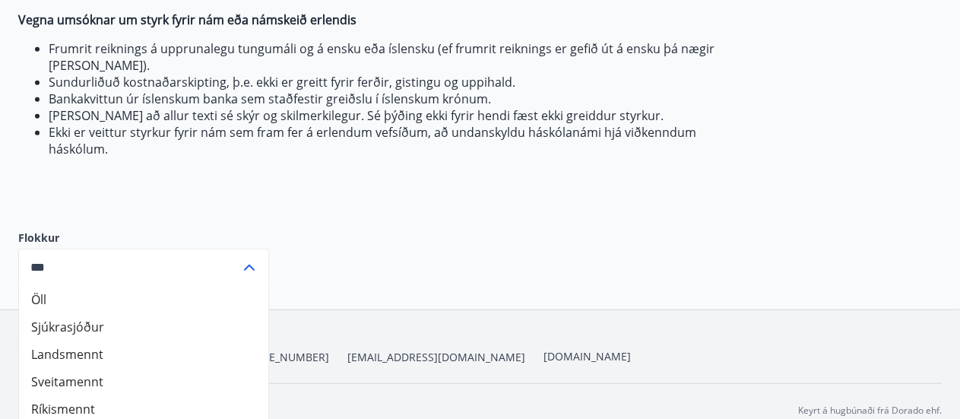
click at [40, 286] on li "Öll" at bounding box center [143, 299] width 249 height 27
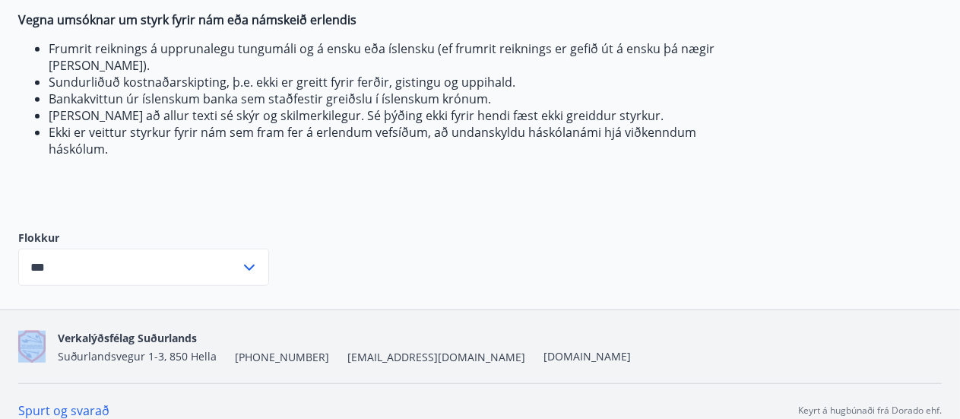
click at [40, 284] on div "Flokkur *** ​" at bounding box center [143, 257] width 251 height 103
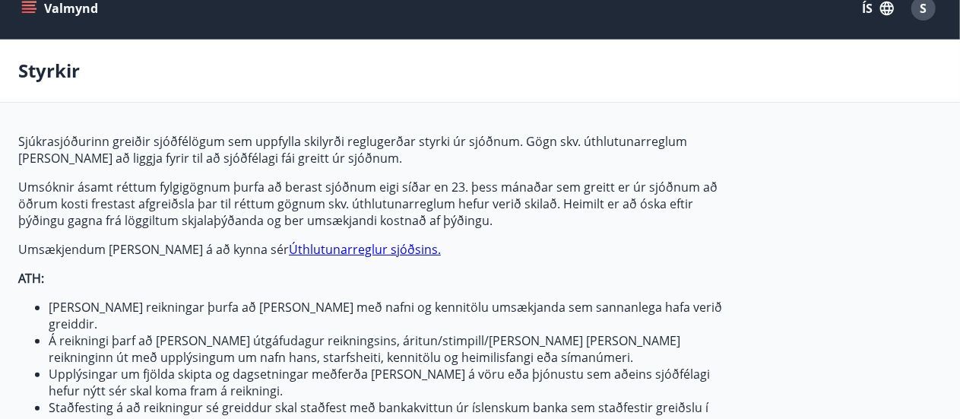
scroll to position [0, 0]
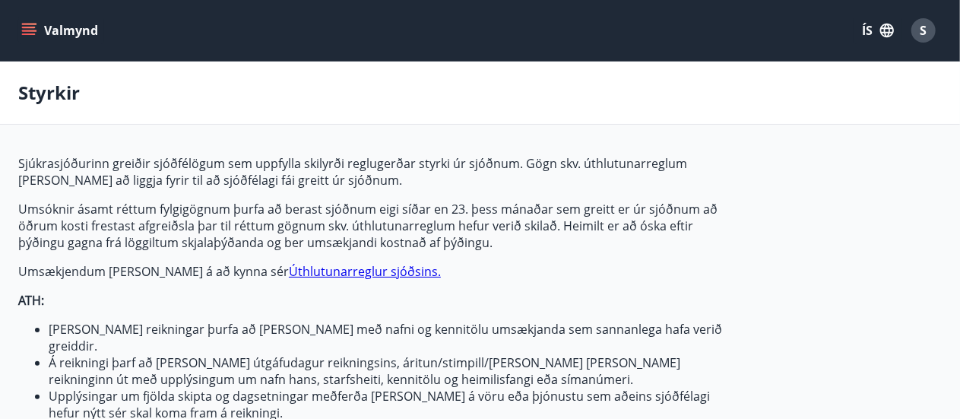
click at [70, 35] on button "Valmynd" at bounding box center [61, 30] width 86 height 27
click at [362, 194] on span "Sjúkrasjóðurinn greiðir sjóðfélögum sem uppfylla skilyrði reglugerðar styrki úr…" at bounding box center [377, 384] width 718 height 458
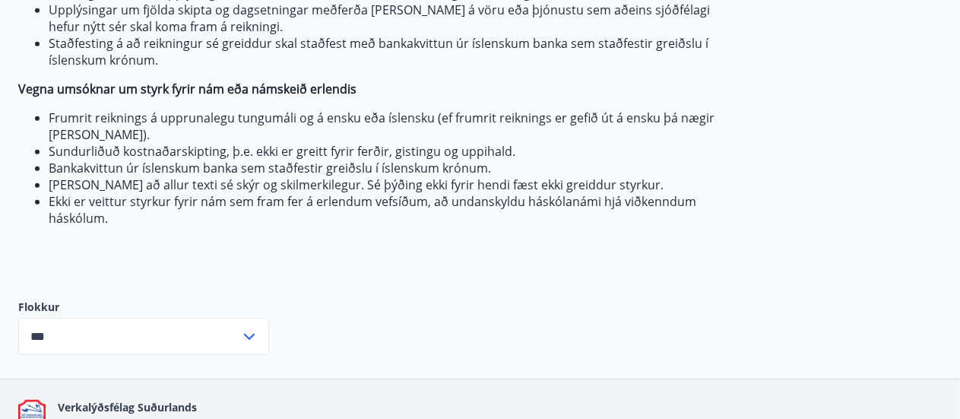
scroll to position [456, 0]
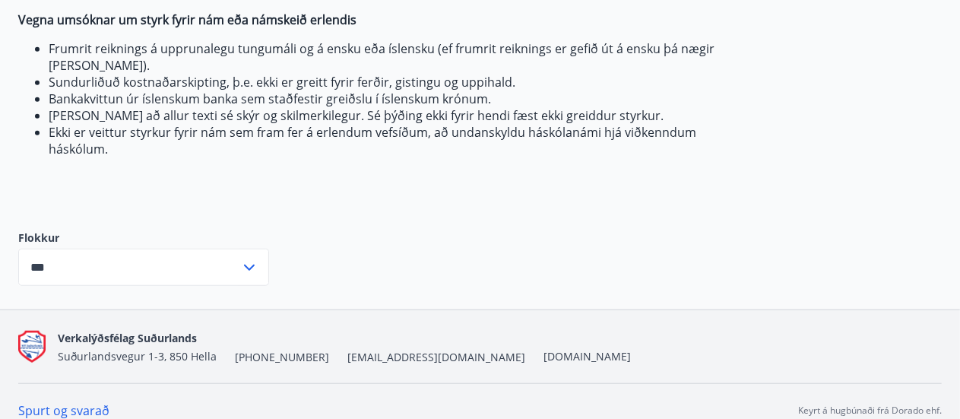
click at [254, 259] on div "*** ​" at bounding box center [143, 267] width 251 height 37
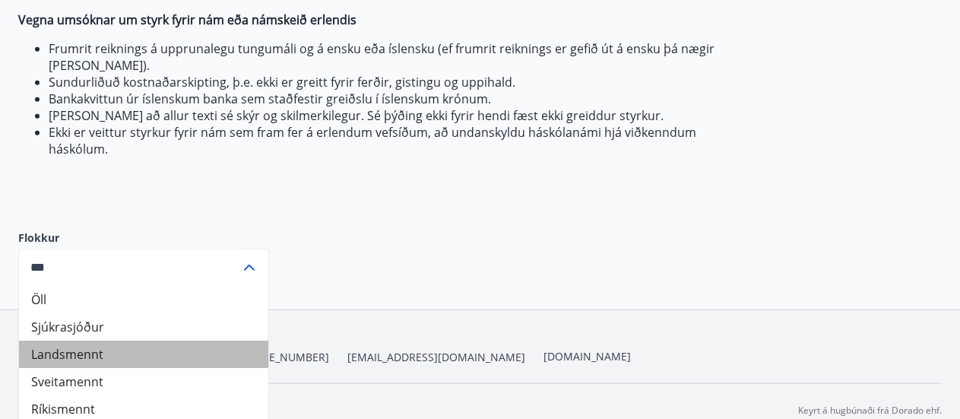
click at [97, 343] on li "Landsmennt" at bounding box center [143, 354] width 249 height 27
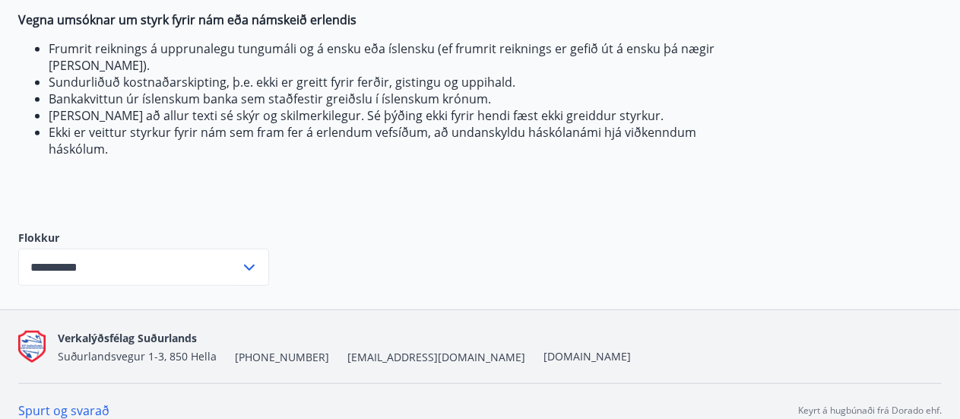
click at [252, 259] on icon at bounding box center [249, 268] width 18 height 18
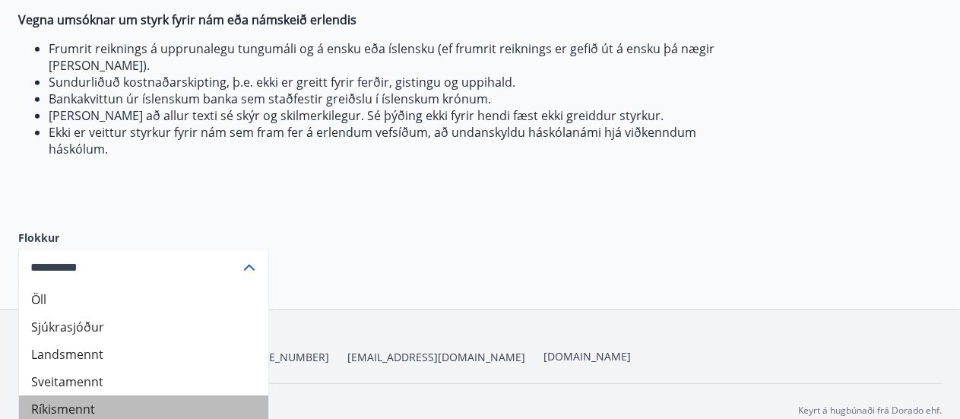
click at [73, 395] on li "Ríkismennt" at bounding box center [143, 408] width 249 height 27
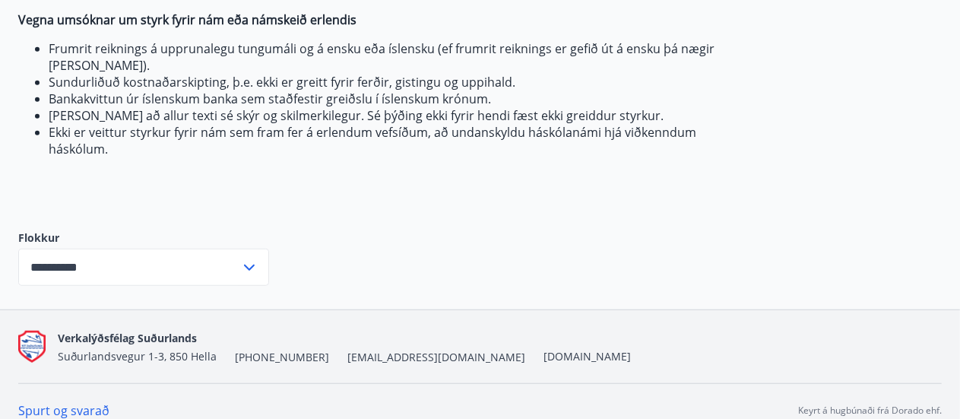
click at [249, 259] on icon at bounding box center [249, 268] width 18 height 18
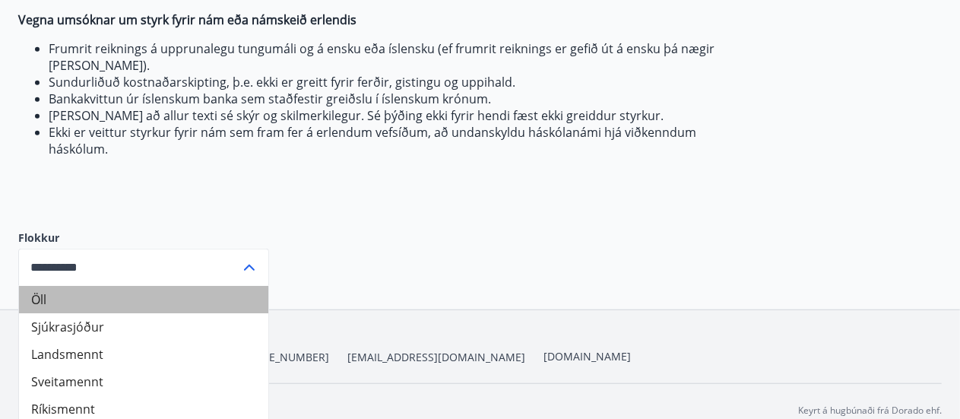
click at [179, 286] on li "Öll" at bounding box center [143, 299] width 249 height 27
type input "***"
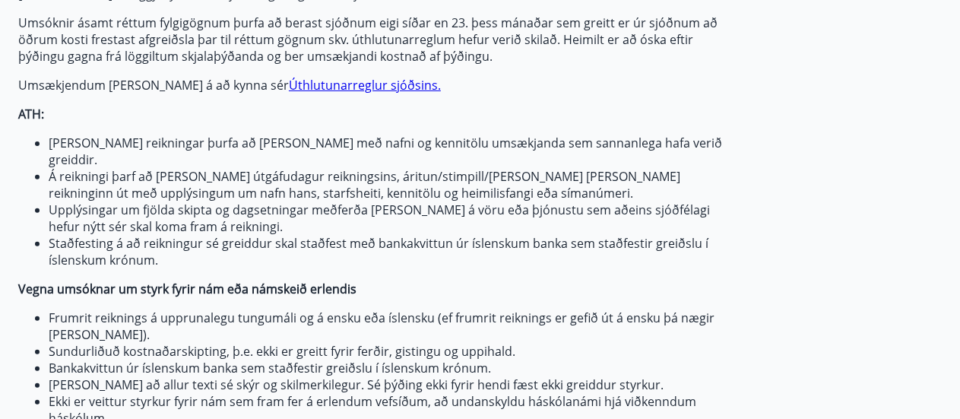
scroll to position [60, 0]
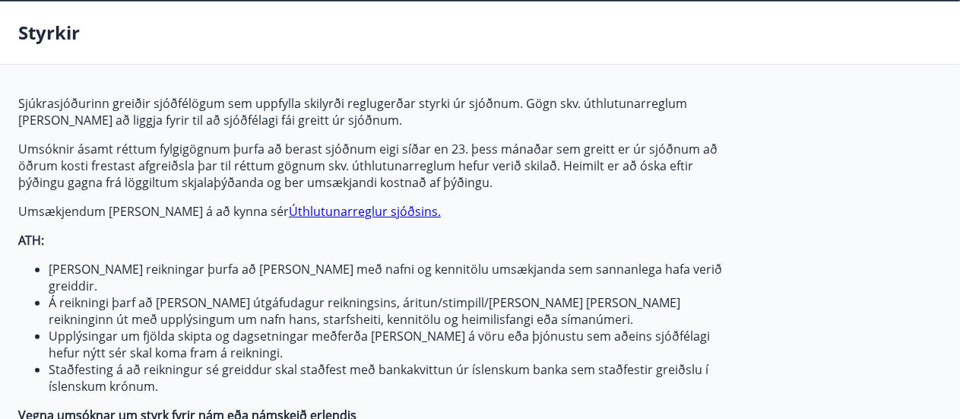
click at [302, 211] on link "Úthlutunarreglur sjóðsins." at bounding box center [365, 211] width 152 height 17
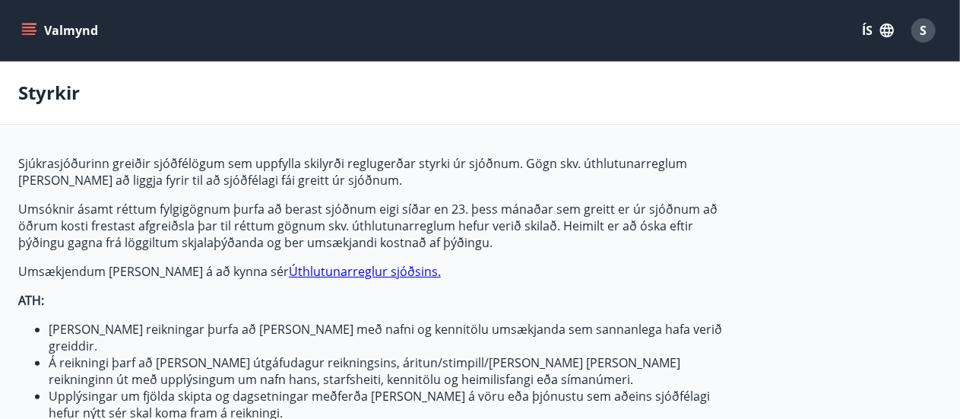
type input "***"
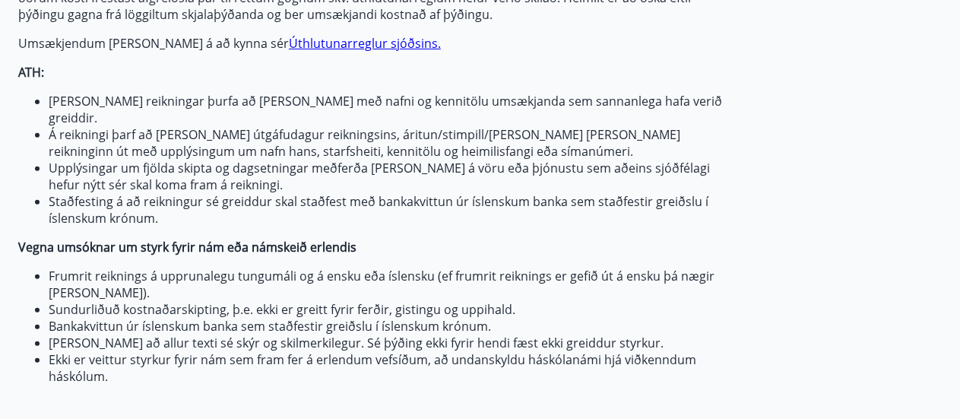
scroll to position [456, 0]
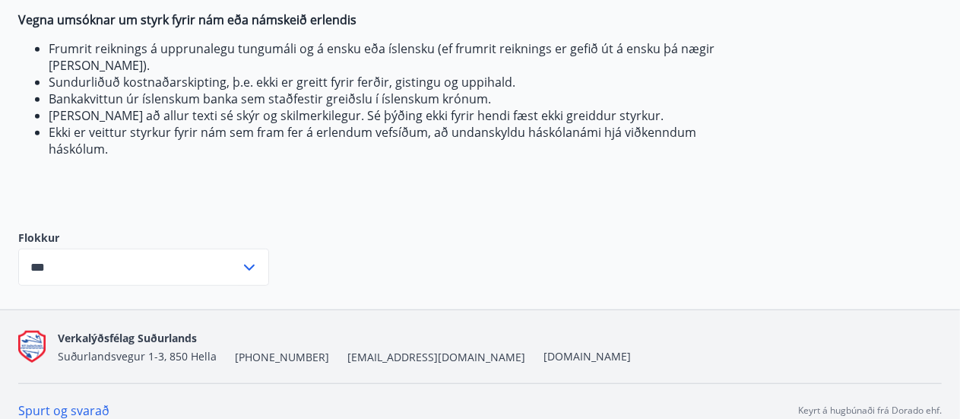
click at [55, 402] on link "Spurt og svarað" at bounding box center [63, 410] width 91 height 17
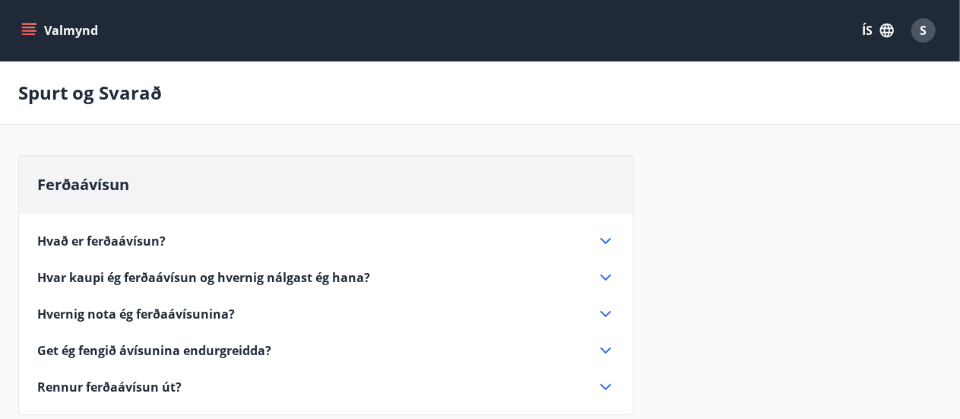
click at [52, 28] on button "Valmynd" at bounding box center [61, 30] width 86 height 27
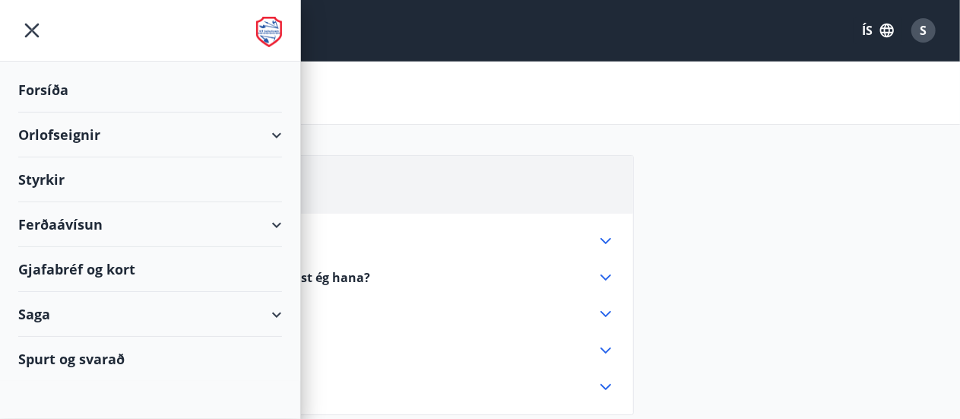
click at [56, 224] on div "Ferðaávísun" at bounding box center [150, 224] width 264 height 45
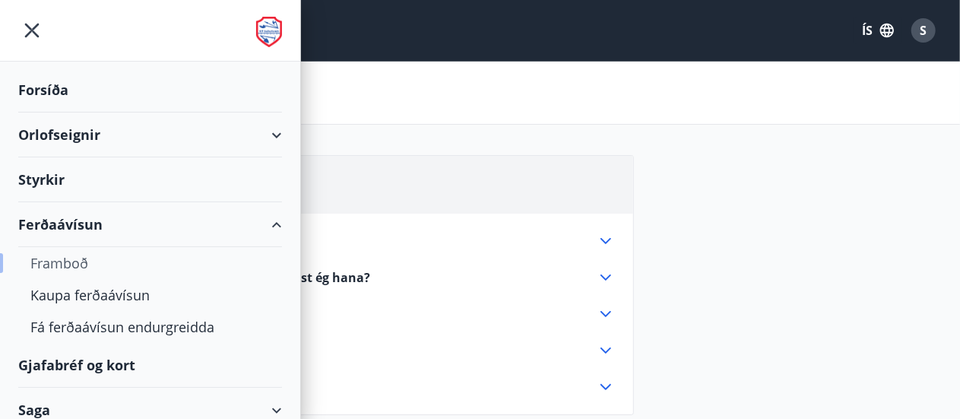
click at [55, 259] on div "Framboð" at bounding box center [150, 263] width 240 height 32
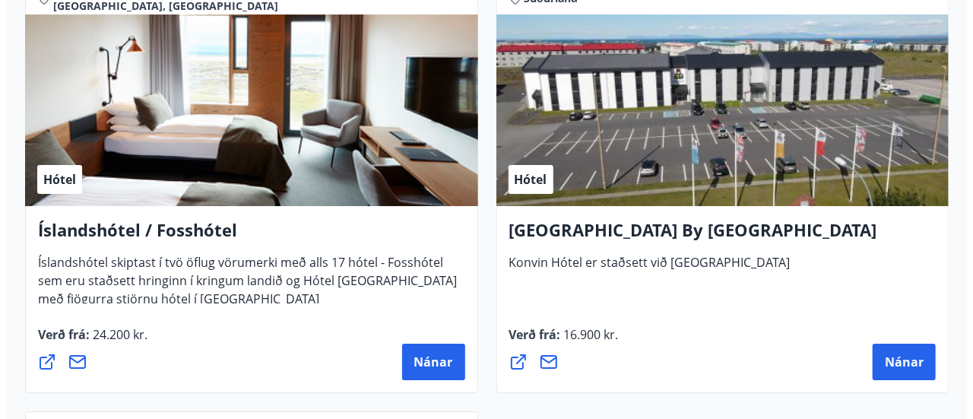
scroll to position [5466, 0]
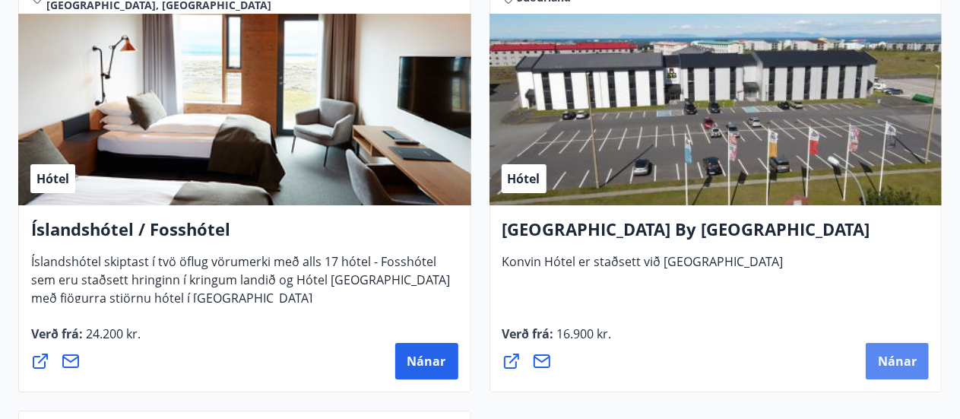
click at [876, 359] on button "Nánar" at bounding box center [897, 361] width 63 height 37
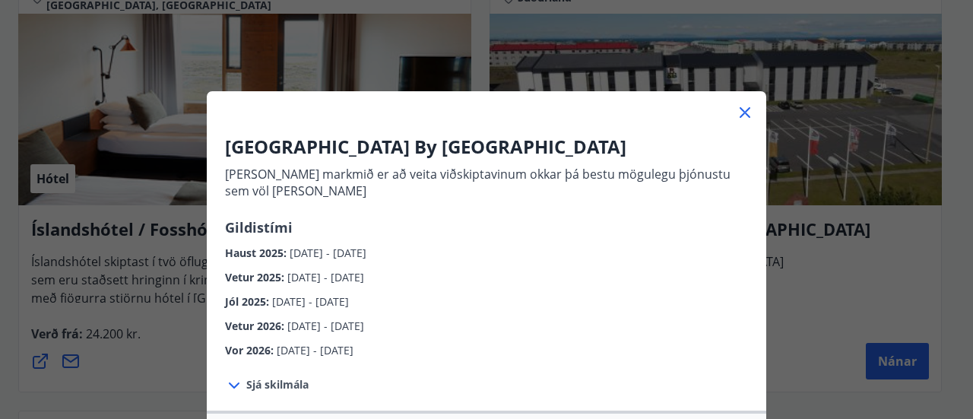
click at [254, 387] on span "Sjá skilmála" at bounding box center [277, 384] width 62 height 15
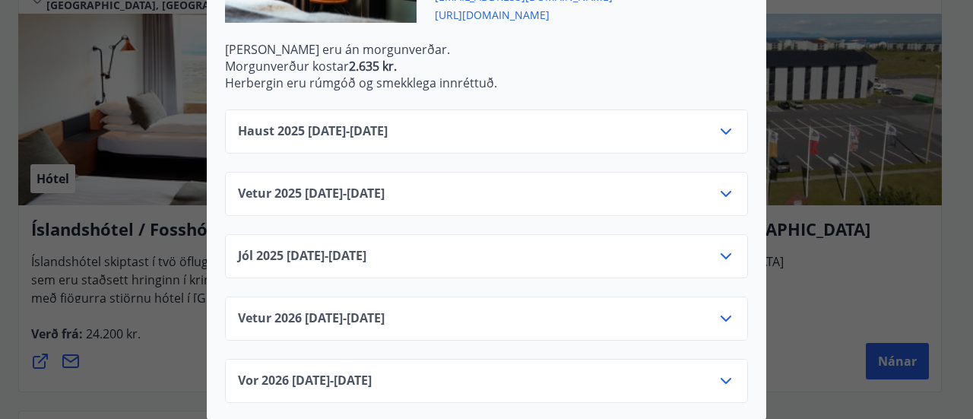
scroll to position [602, 0]
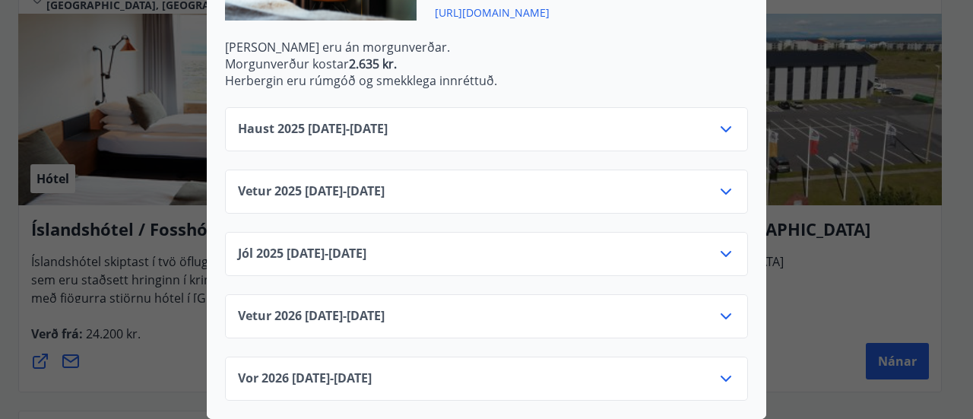
click at [723, 120] on icon at bounding box center [726, 129] width 18 height 18
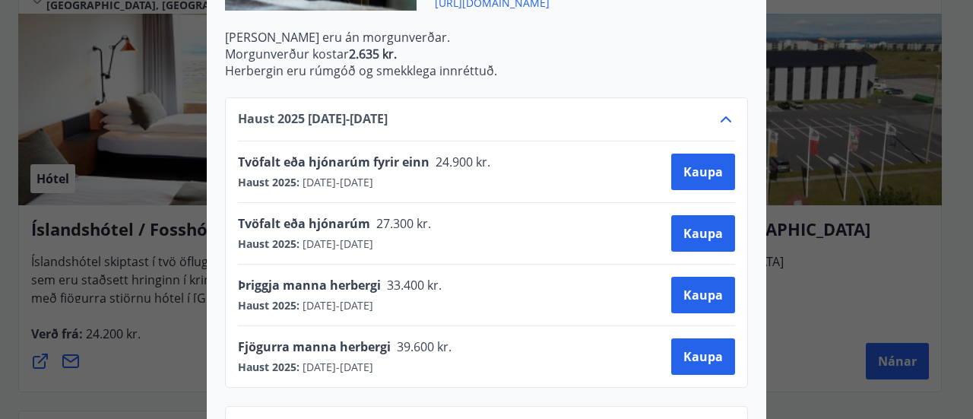
click at [723, 116] on icon at bounding box center [726, 119] width 18 height 18
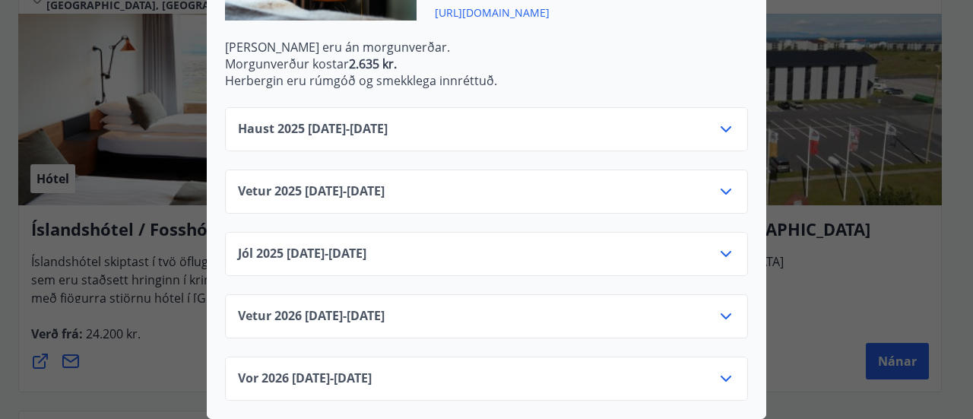
click at [722, 183] on icon at bounding box center [726, 192] width 18 height 18
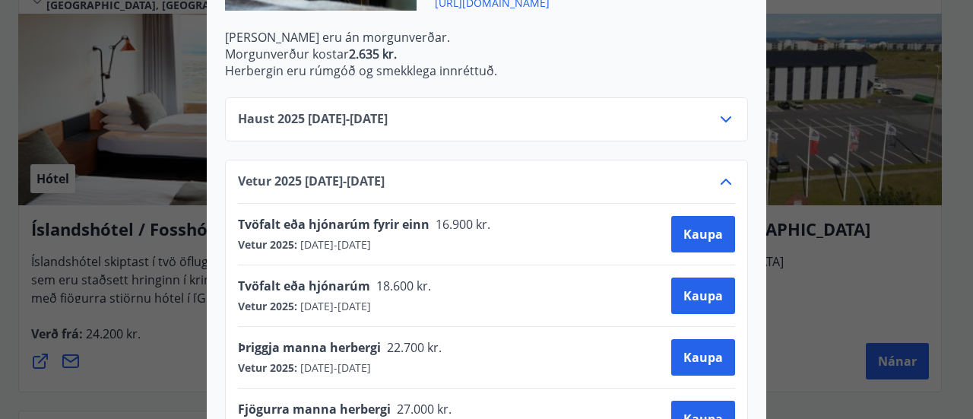
click at [722, 176] on icon at bounding box center [726, 182] width 18 height 18
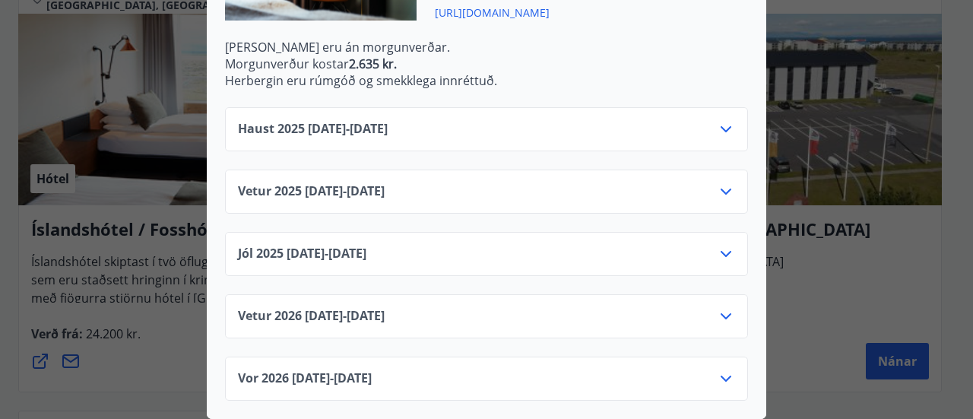
scroll to position [0, 0]
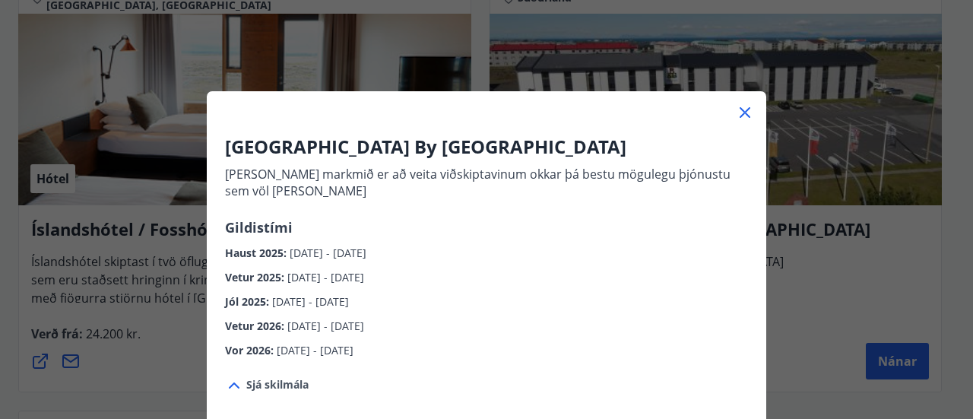
click at [161, 106] on div "Konvin Hotel By Keflavik Airport Okkar megin markmið er að veita viðskiptavinum…" at bounding box center [486, 209] width 973 height 419
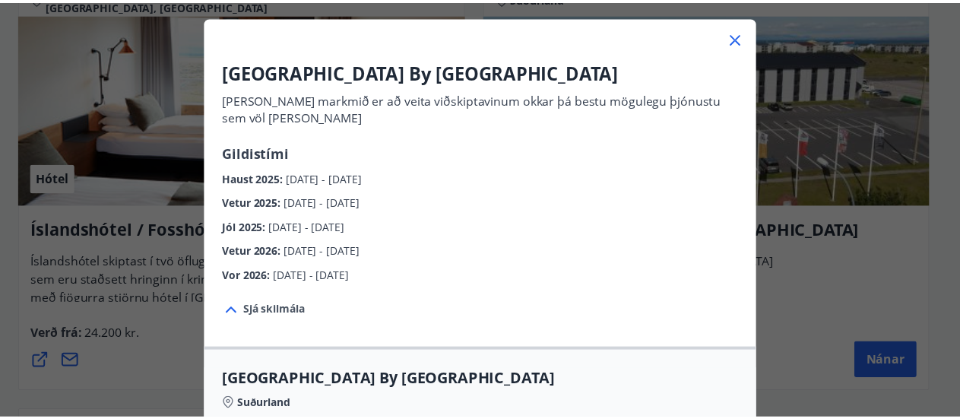
scroll to position [76, 0]
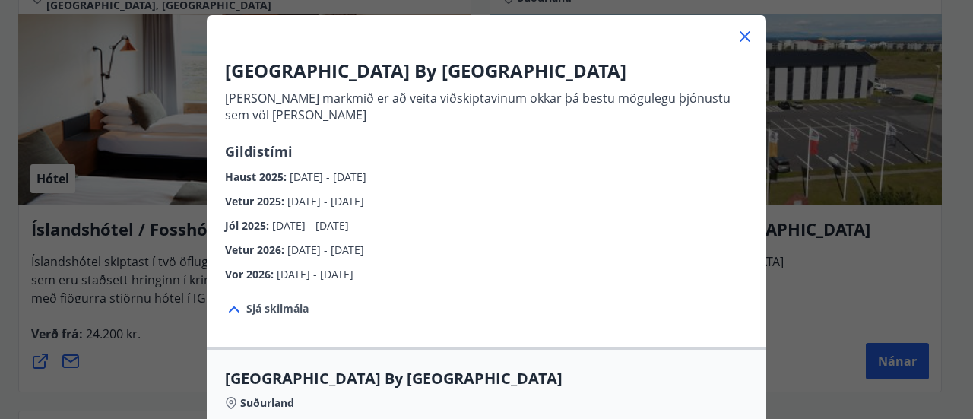
click at [18, 156] on div "Konvin Hotel By Keflavik Airport Okkar megin markmið er að veita viðskiptavinum…" at bounding box center [486, 133] width 973 height 419
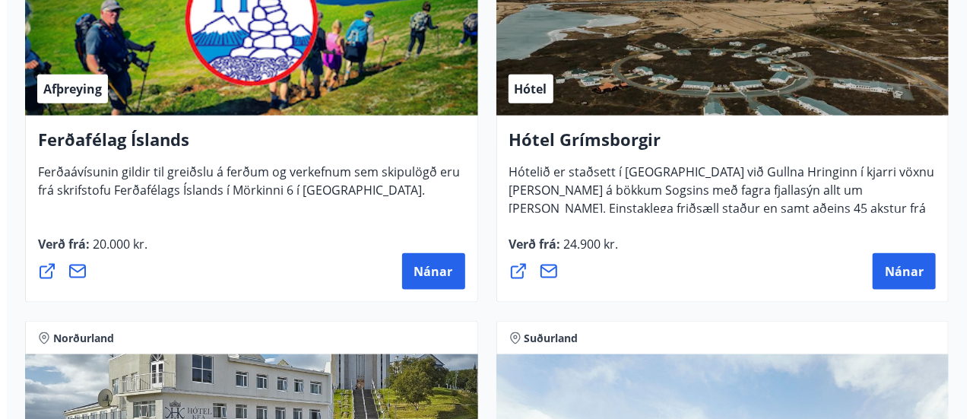
scroll to position [829, 0]
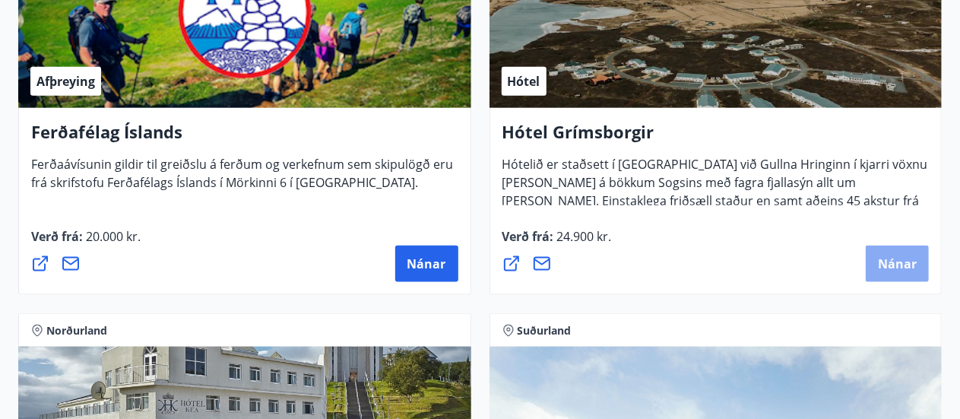
click at [878, 271] on button "Nánar" at bounding box center [897, 264] width 63 height 37
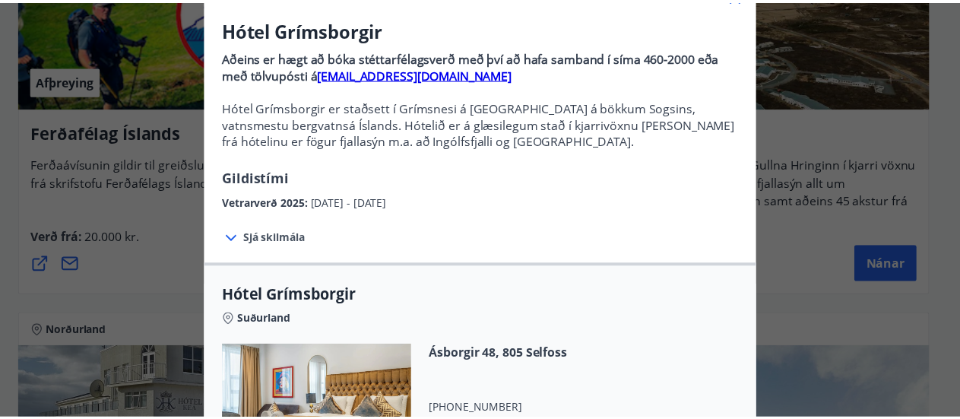
scroll to position [0, 0]
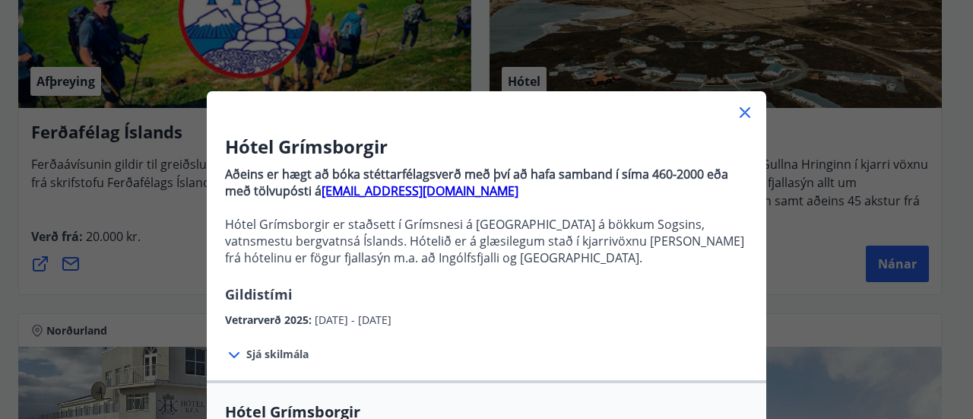
click at [738, 115] on icon at bounding box center [745, 112] width 18 height 18
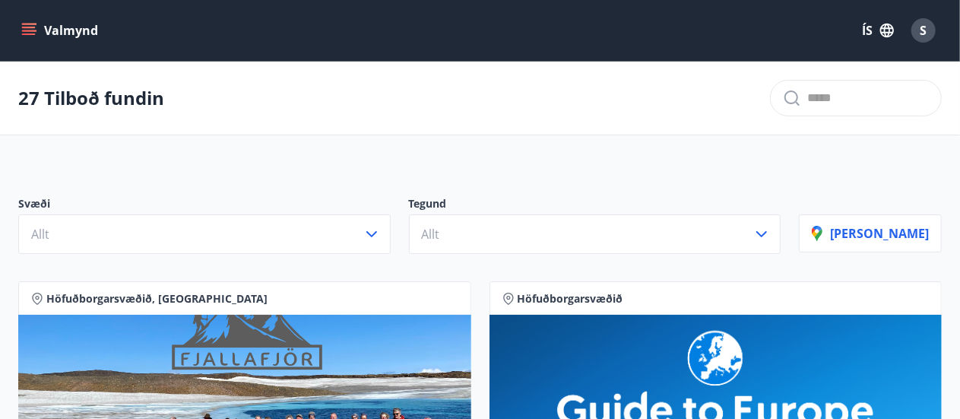
click at [35, 31] on icon "menu" at bounding box center [28, 30] width 15 height 15
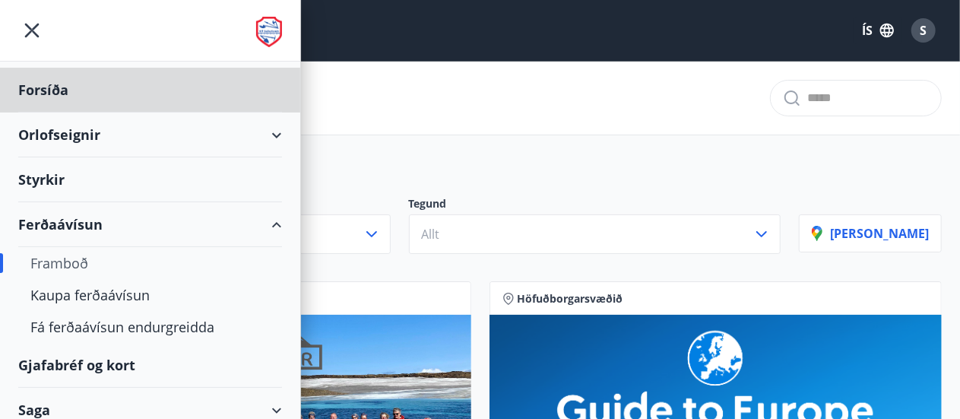
click at [61, 182] on div "Styrkir" at bounding box center [150, 179] width 264 height 45
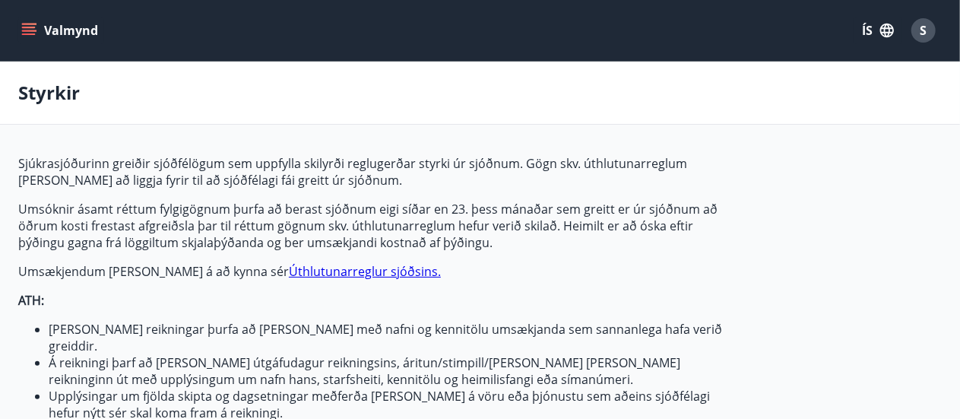
type input "***"
click at [60, 27] on button "Valmynd" at bounding box center [61, 30] width 86 height 27
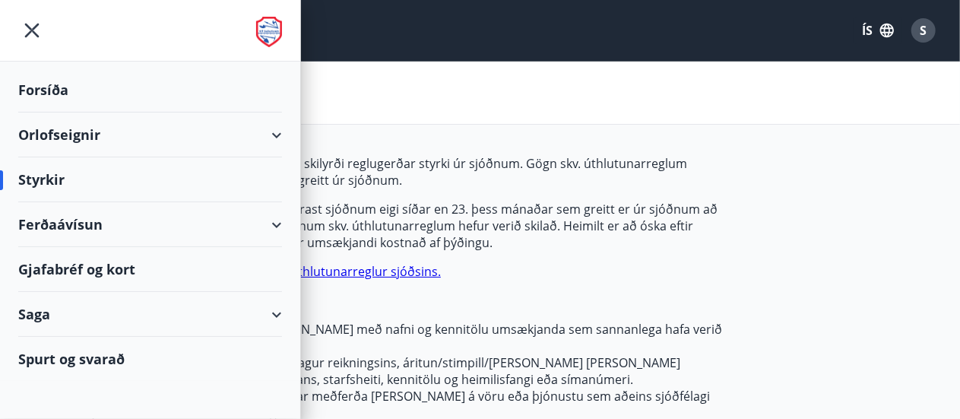
click at [275, 306] on div "Saga" at bounding box center [150, 314] width 264 height 45
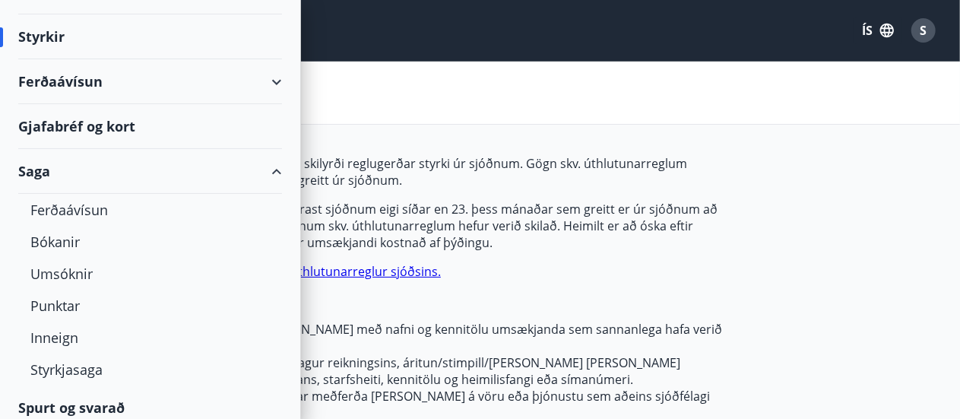
scroll to position [151, 0]
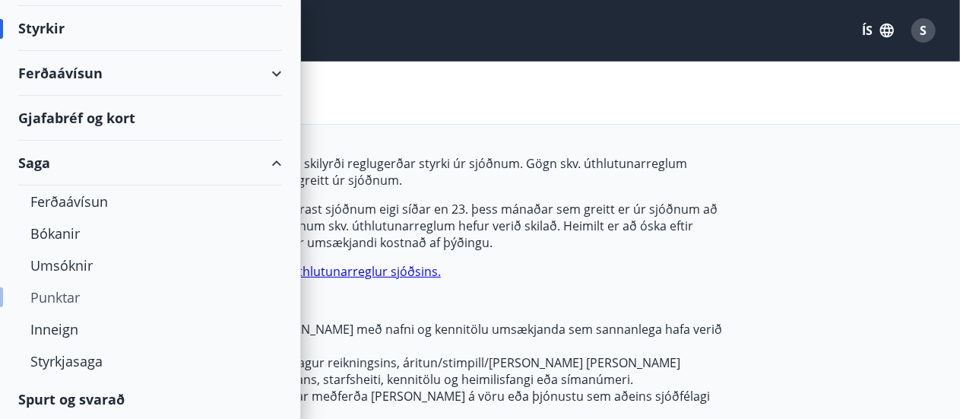
click at [54, 296] on div "Punktar" at bounding box center [150, 297] width 240 height 32
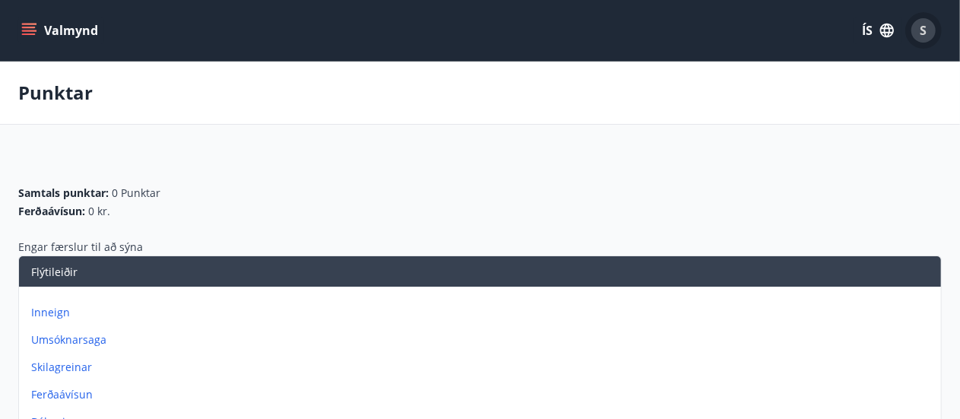
click at [921, 33] on span "S" at bounding box center [924, 30] width 7 height 17
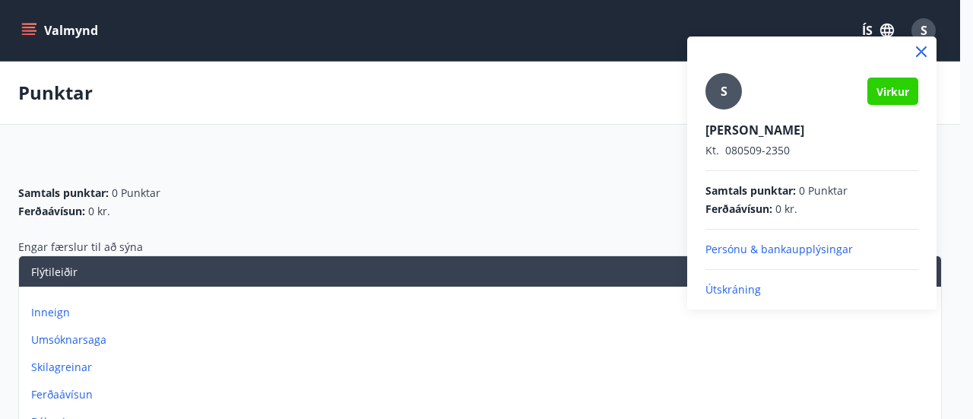
click at [764, 247] on p "Persónu & bankaupplýsingar" at bounding box center [812, 249] width 213 height 15
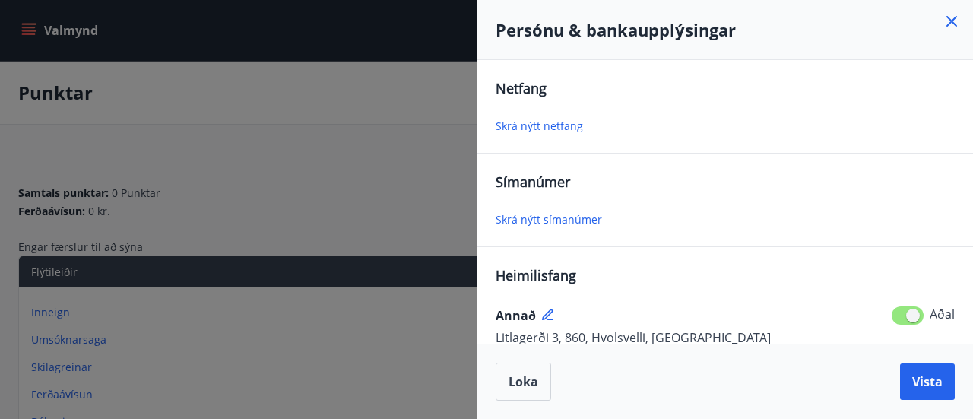
click at [950, 22] on icon at bounding box center [952, 21] width 11 height 11
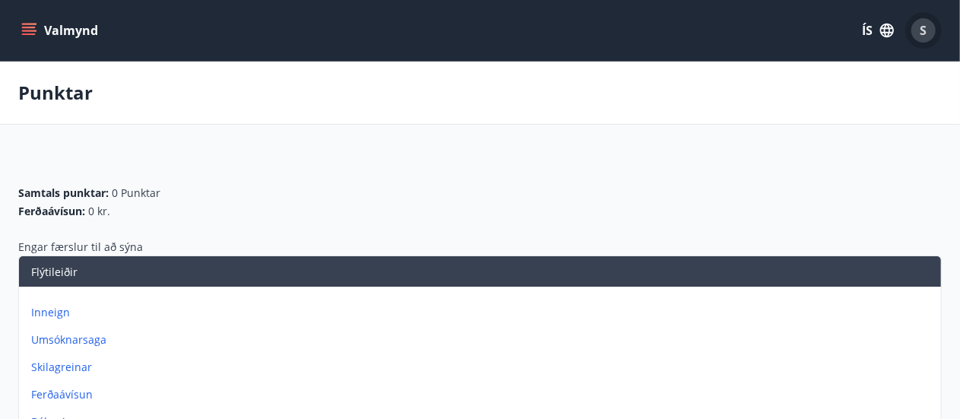
click at [926, 34] on span "S" at bounding box center [924, 30] width 7 height 17
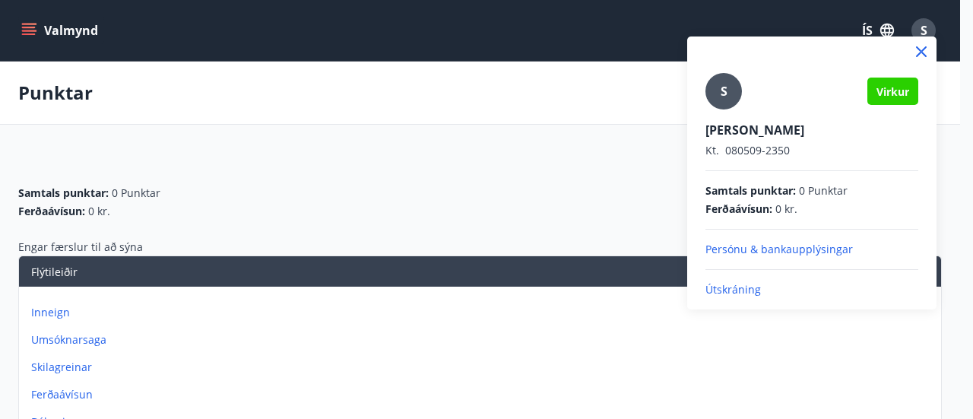
click at [742, 299] on div "S Virkur Sunneva Karen Jónasdóttir Kt. 080509-2350 Samtals punktar : 0 Punktar …" at bounding box center [811, 173] width 249 height 273
click at [722, 287] on p "Útskráning" at bounding box center [812, 289] width 213 height 15
